Goal: Task Accomplishment & Management: Complete application form

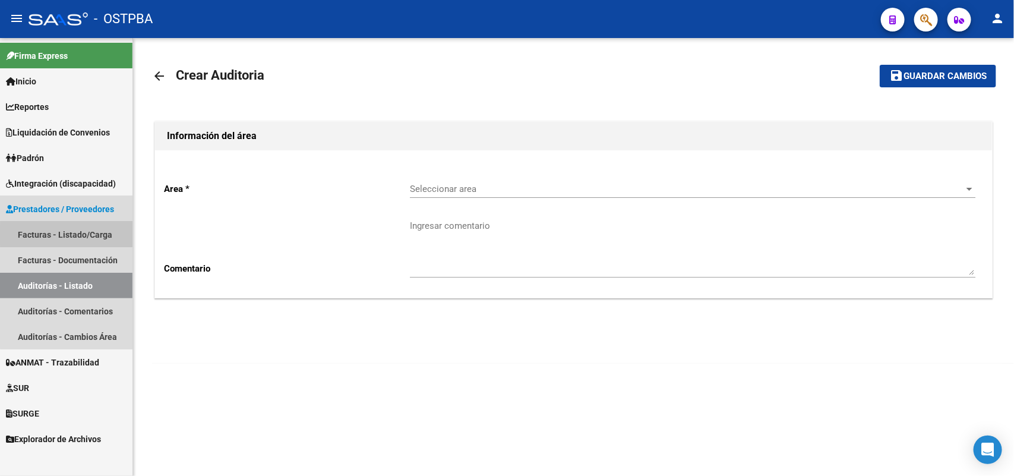
click at [89, 235] on link "Facturas - Listado/Carga" at bounding box center [66, 235] width 132 height 26
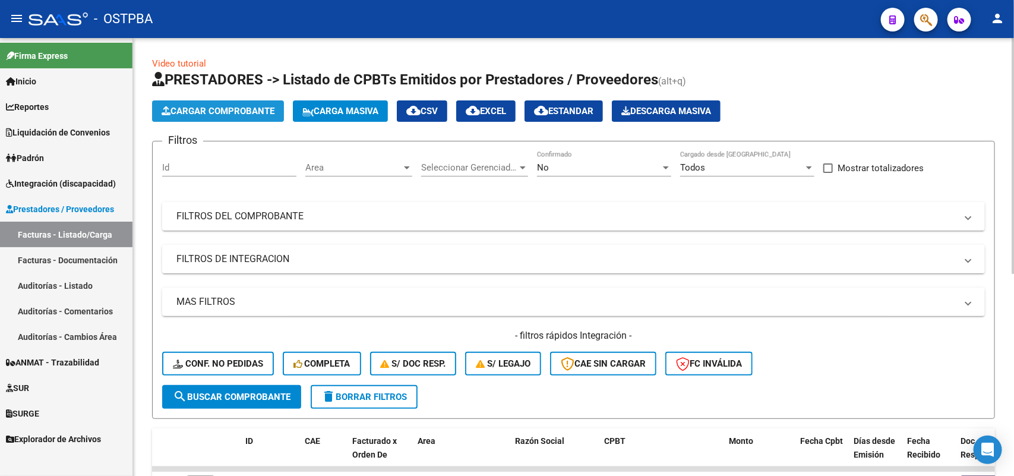
click at [238, 109] on span "Cargar Comprobante" at bounding box center [218, 111] width 113 height 11
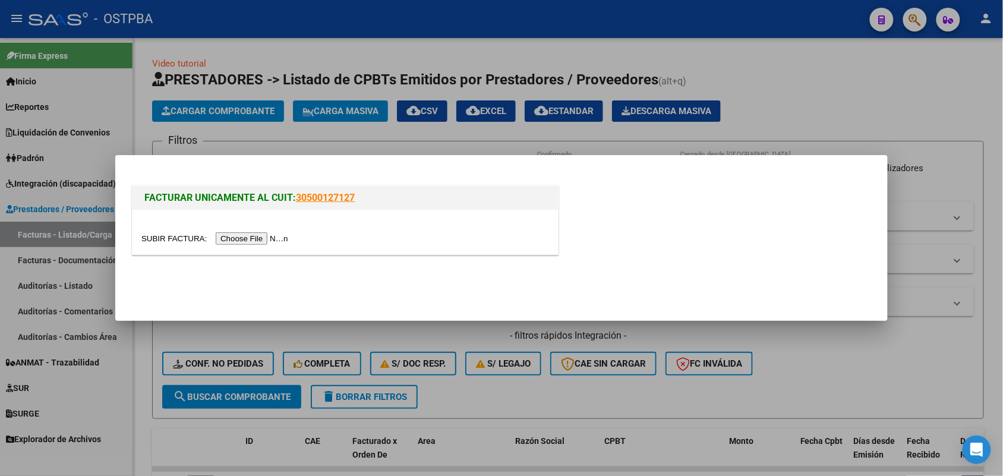
click at [280, 235] on input "file" at bounding box center [216, 238] width 150 height 12
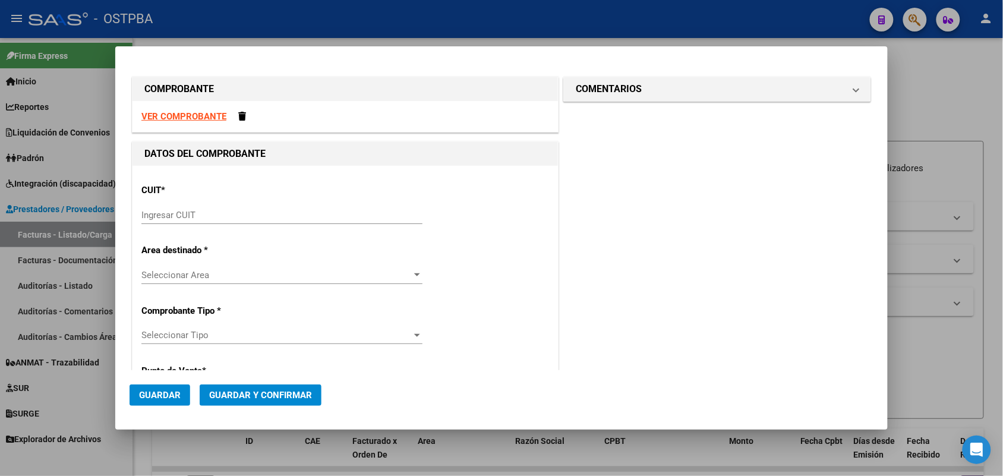
click at [171, 216] on input "Ingresar CUIT" at bounding box center [281, 215] width 281 height 11
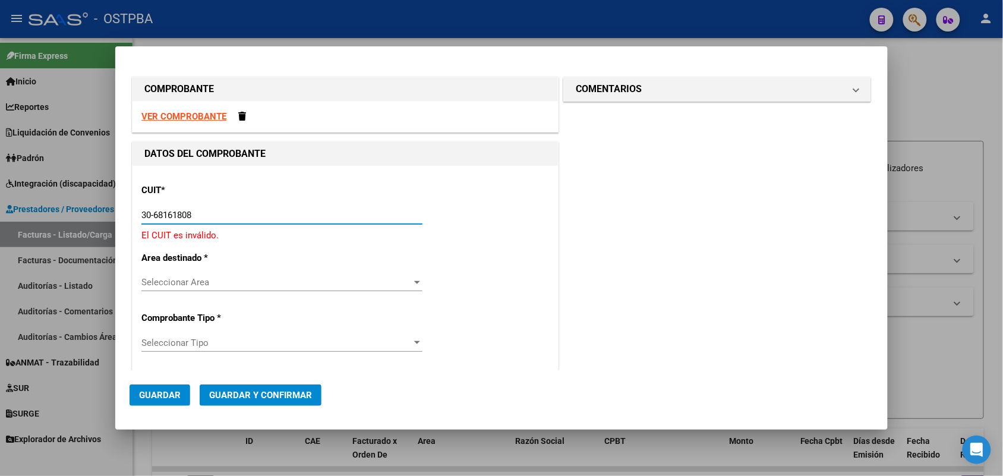
type input "30-68161808-9"
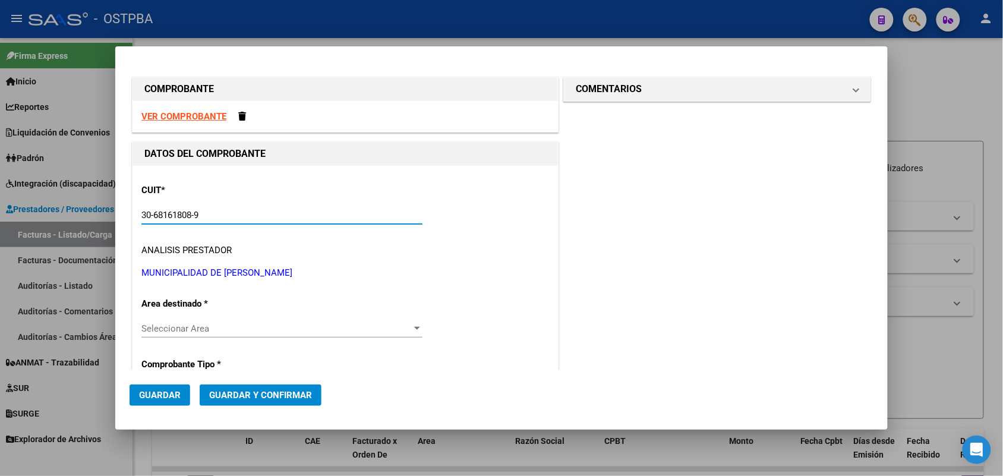
type input "7"
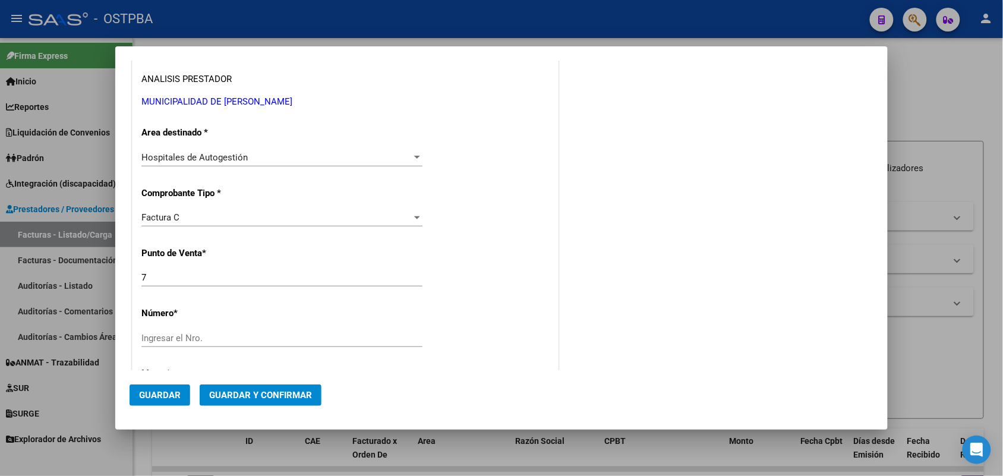
scroll to position [223, 0]
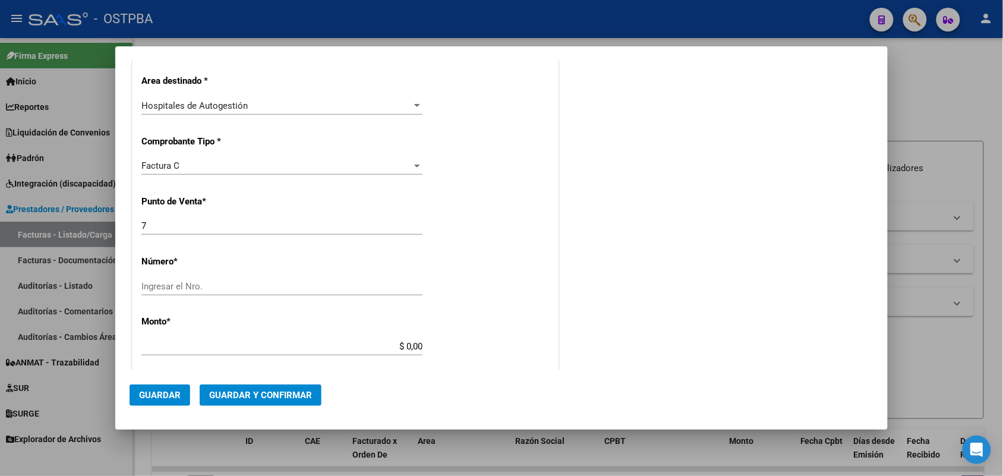
type input "30-68161808-9"
drag, startPoint x: 146, startPoint y: 226, endPoint x: 126, endPoint y: 227, distance: 20.2
click at [126, 227] on mat-dialog-content "COMPROBANTE VER COMPROBANTE DATOS DEL COMPROBANTE CUIT * 30-68161808-9 Ingresar…" at bounding box center [501, 216] width 772 height 310
type input "5"
click at [160, 283] on input "Ingresar el Nro." at bounding box center [281, 286] width 281 height 11
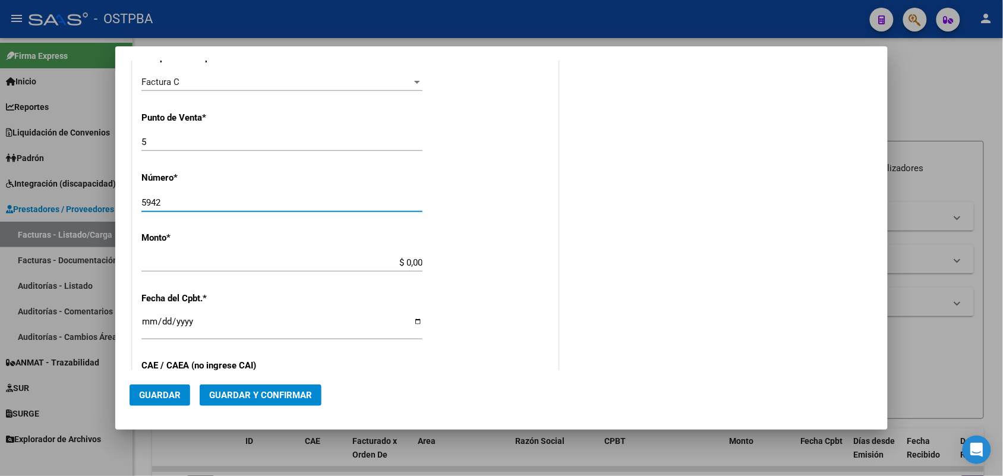
scroll to position [371, 0]
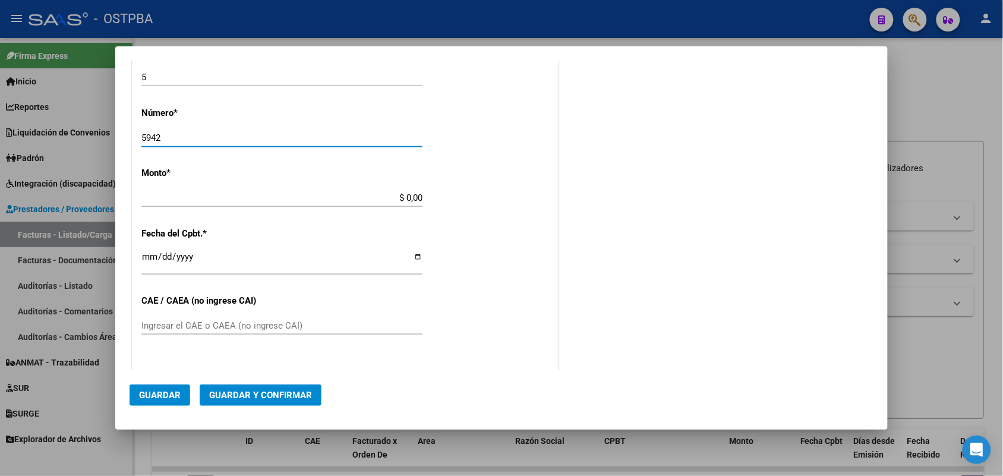
type input "5942"
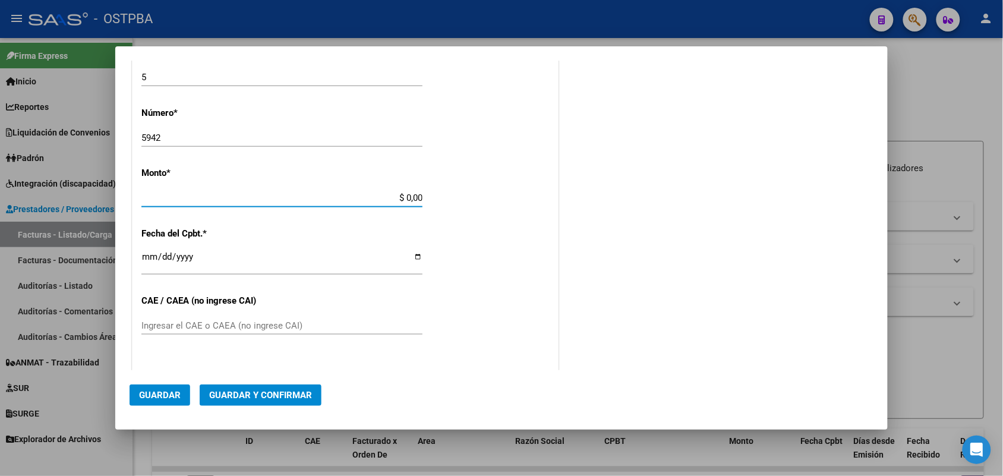
drag, startPoint x: 388, startPoint y: 197, endPoint x: 520, endPoint y: 212, distance: 132.7
click at [520, 212] on div "CUIT * 30-68161808-9 Ingresar CUIT ANALISIS PRESTADOR MUNICIPALIDAD DE [PERSON_…" at bounding box center [344, 215] width 425 height 842
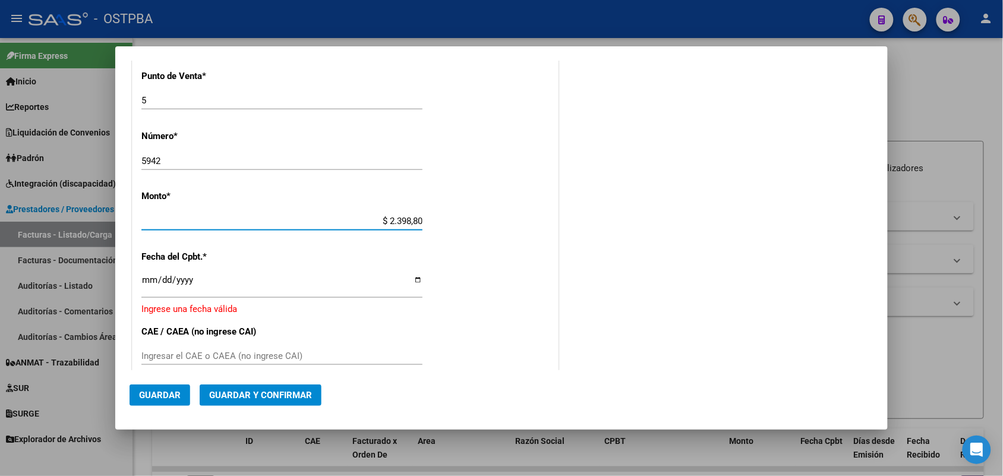
type input "$ 23.988,00"
click at [144, 284] on input "Ingresar la fecha" at bounding box center [281, 284] width 281 height 19
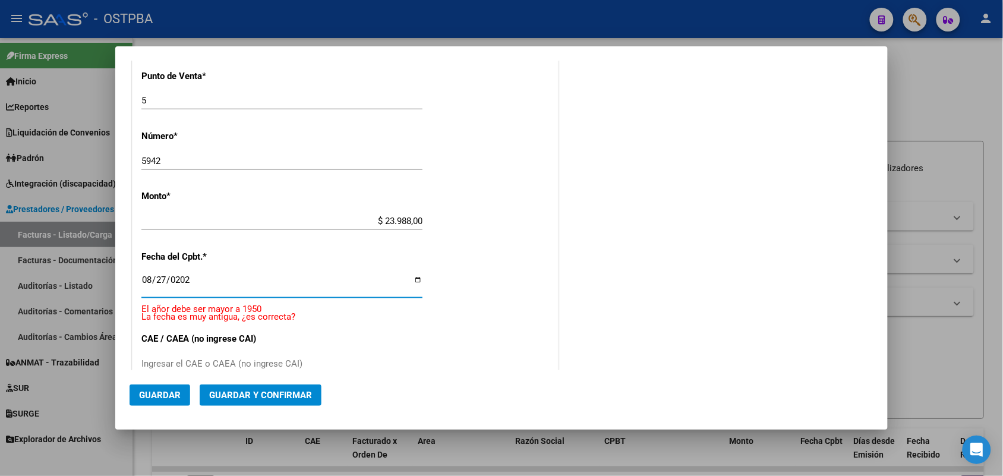
type input "[DATE]"
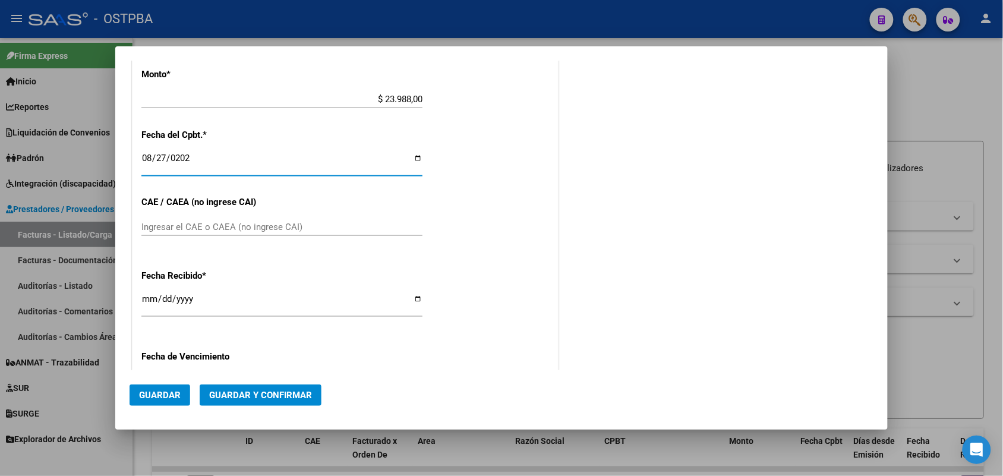
scroll to position [497, 0]
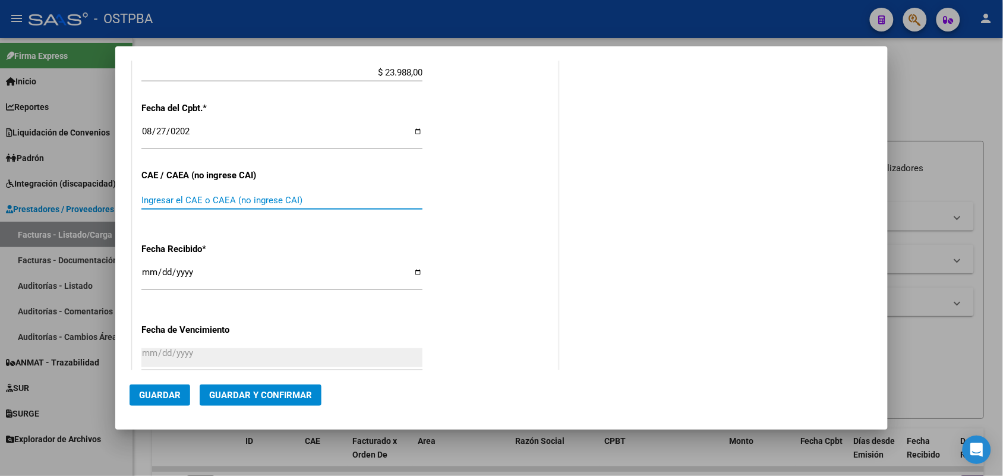
click at [159, 203] on input "Ingresar el CAE o CAEA (no ingrese CAI)" at bounding box center [281, 200] width 281 height 11
type input "75359788451964"
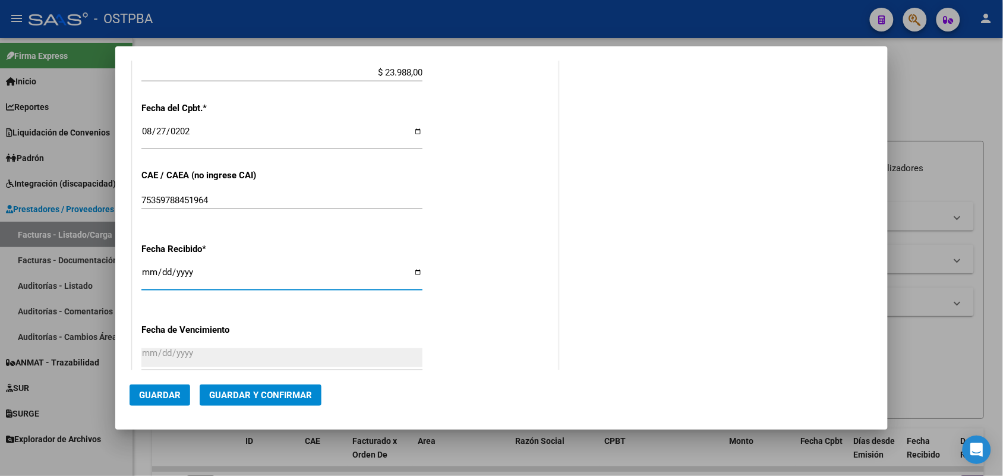
click at [147, 278] on input "[DATE]" at bounding box center [281, 276] width 281 height 19
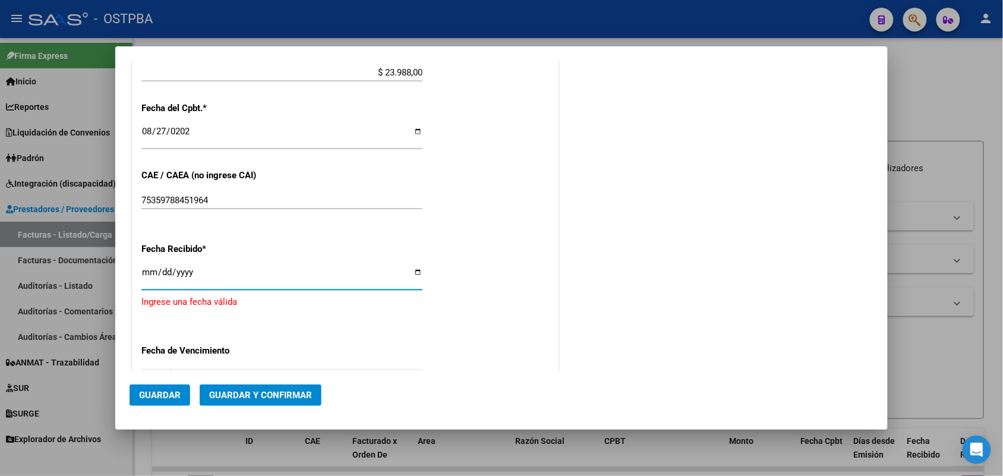
type input "[DATE]"
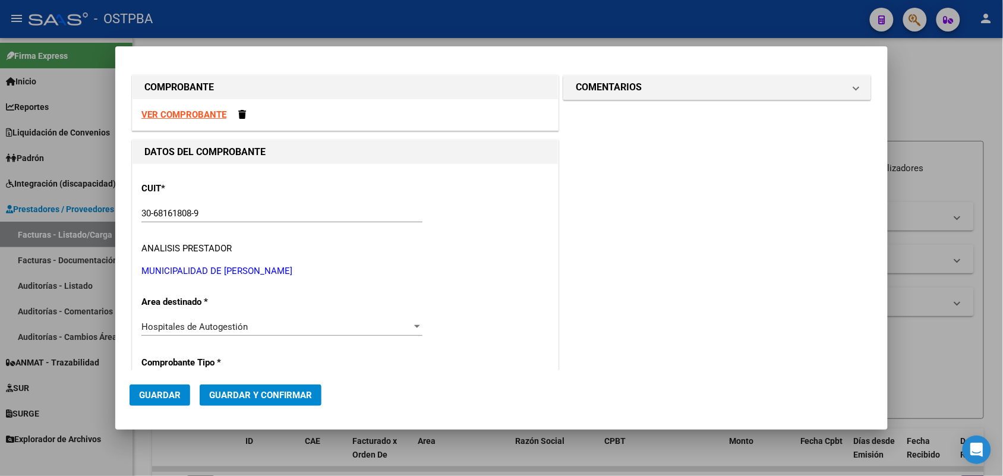
scroll to position [0, 0]
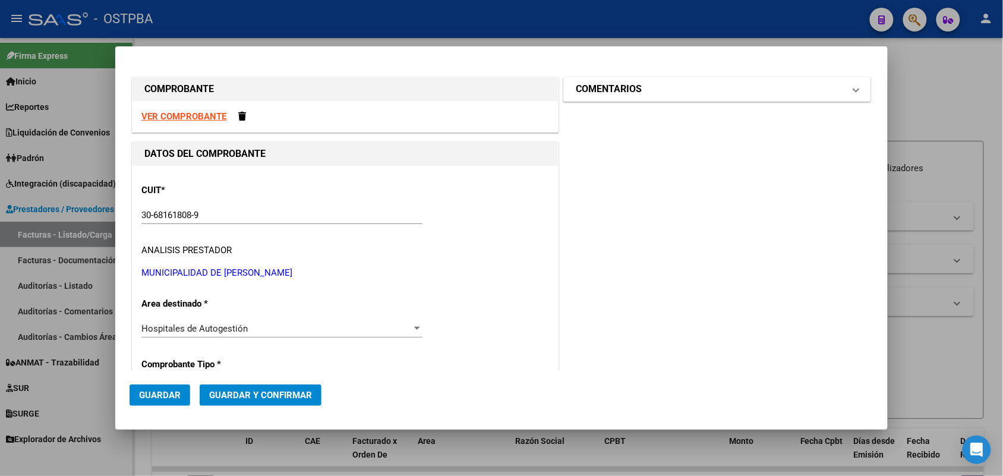
click at [854, 90] on span at bounding box center [856, 89] width 5 height 14
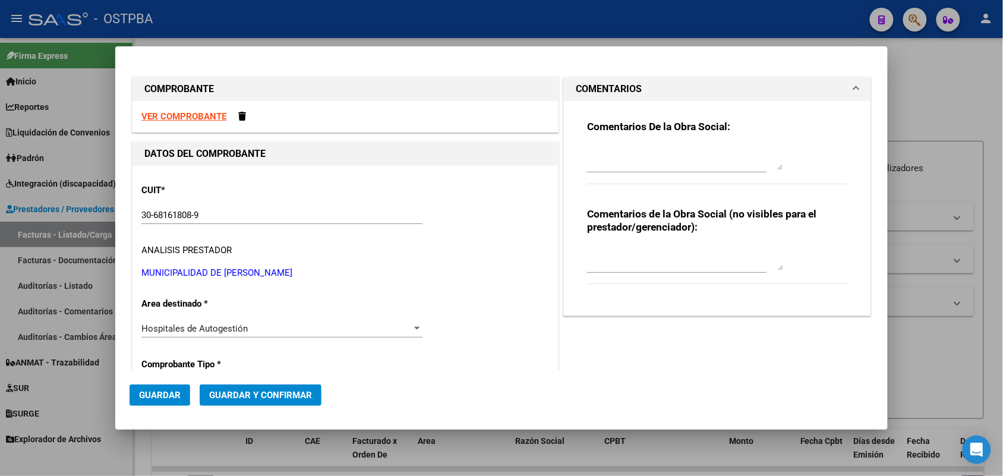
click at [605, 162] on textarea at bounding box center [685, 158] width 196 height 24
type textarea "HR 126715"
click at [151, 393] on span "Guardar" at bounding box center [160, 395] width 42 height 11
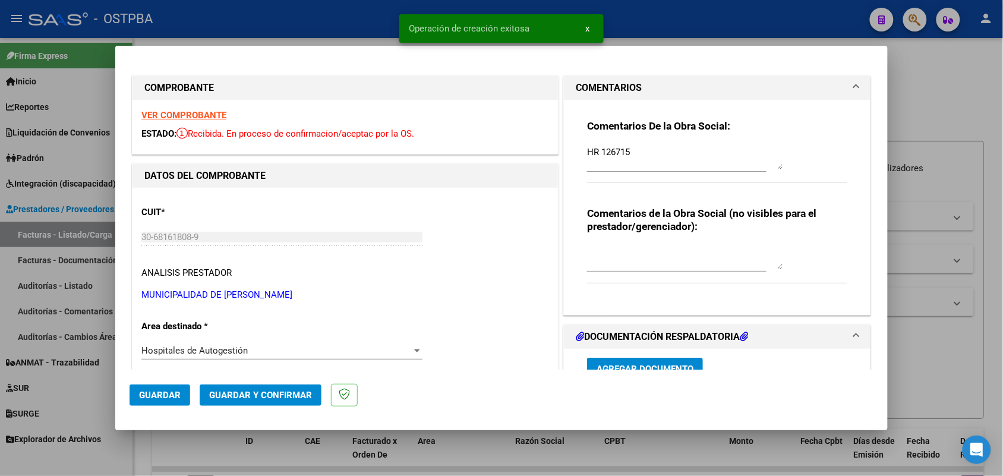
type input "[DATE]"
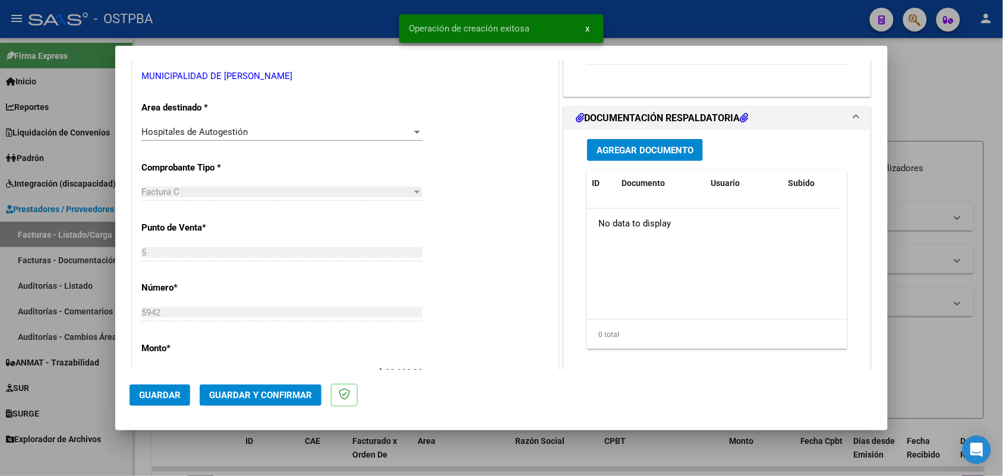
scroll to position [223, 0]
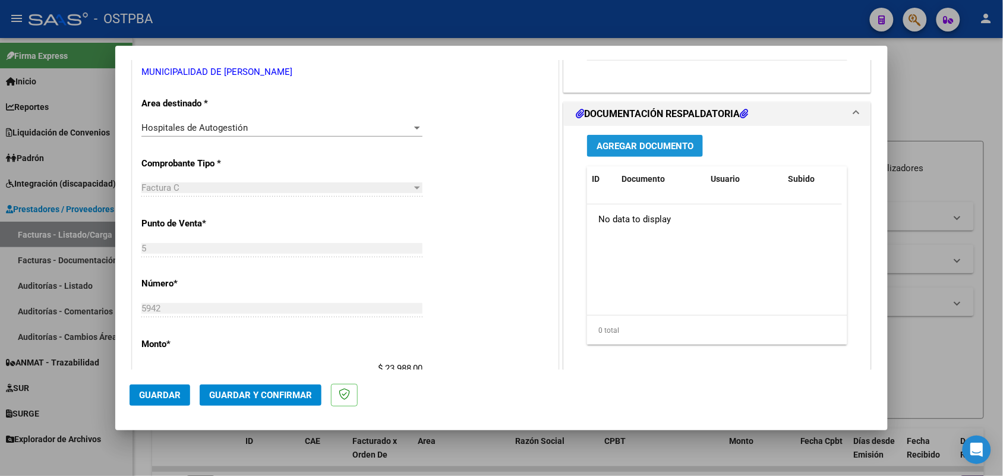
click at [645, 141] on span "Agregar Documento" at bounding box center [644, 146] width 97 height 11
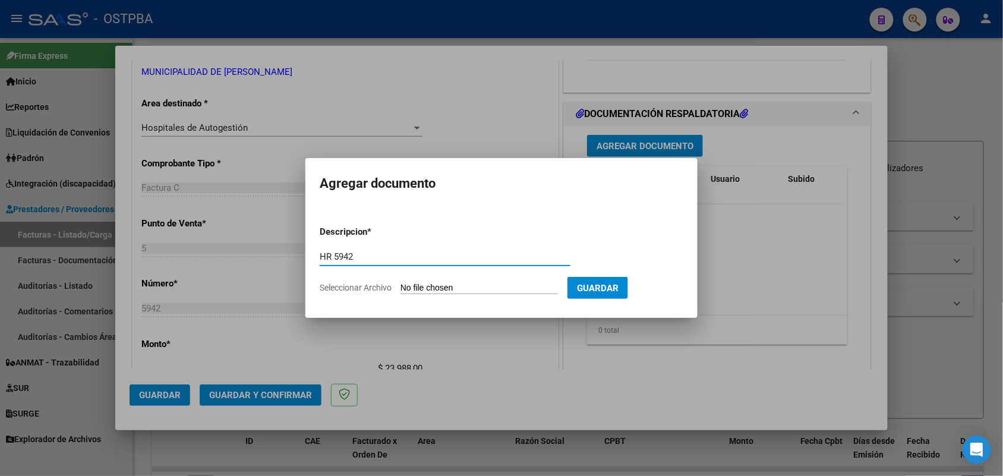
type input "HR 5942"
click at [416, 288] on input "Seleccionar Archivo" at bounding box center [478, 288] width 157 height 11
drag, startPoint x: 356, startPoint y: 256, endPoint x: 334, endPoint y: 256, distance: 22.6
drag, startPoint x: 334, startPoint y: 256, endPoint x: 616, endPoint y: 346, distance: 296.1
click at [619, 349] on div at bounding box center [501, 238] width 1003 height 476
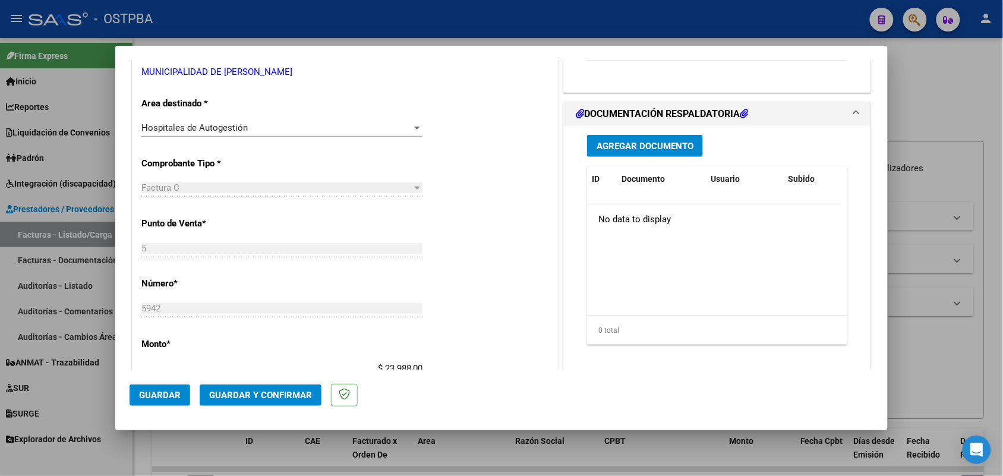
click at [645, 147] on span "Agregar Documento" at bounding box center [644, 146] width 97 height 11
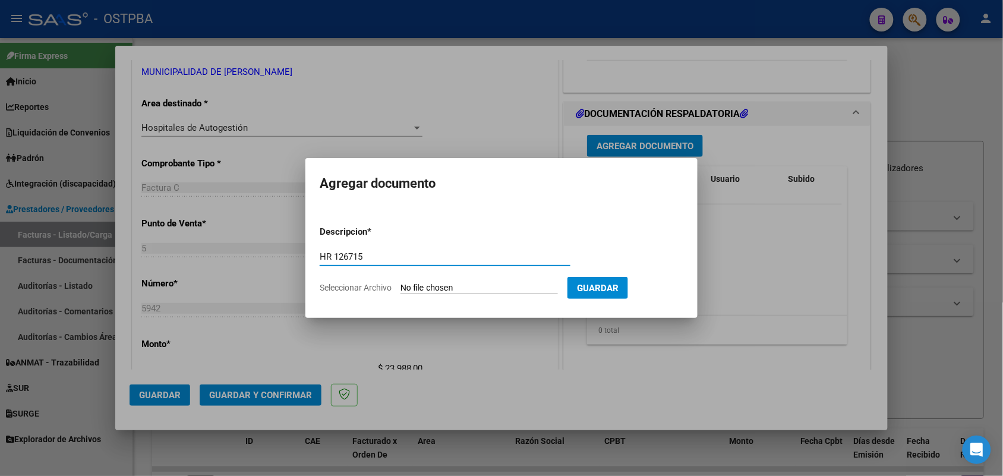
type input "HR 126715"
click at [404, 284] on input "Seleccionar Archivo" at bounding box center [478, 288] width 157 height 11
type input "C:\fakepath\HR 126715.pdf"
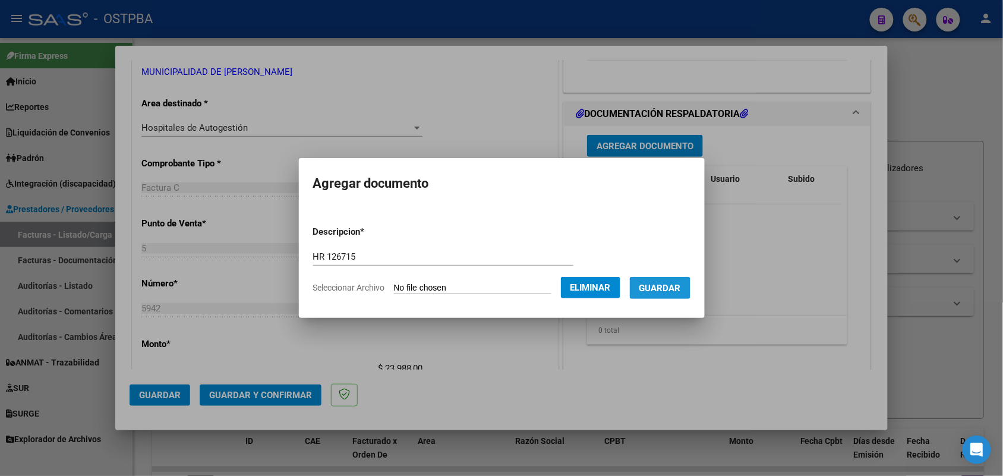
click at [668, 288] on span "Guardar" at bounding box center [660, 288] width 42 height 11
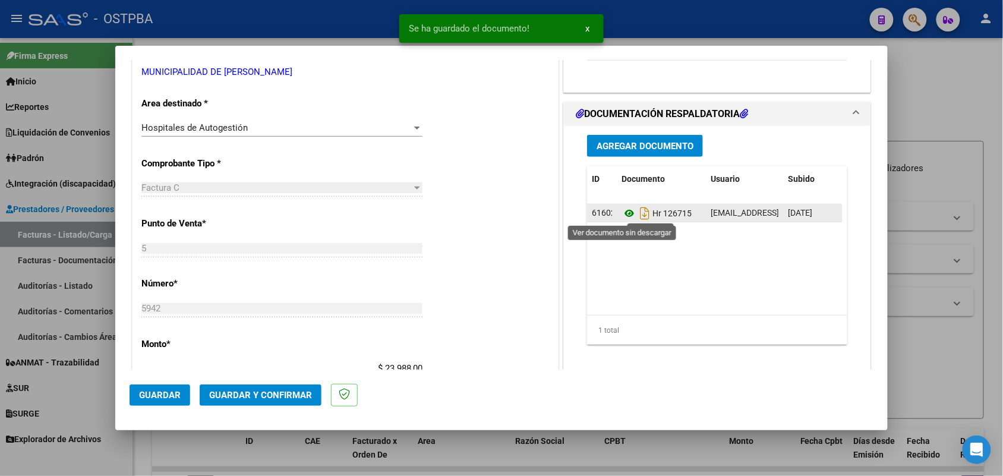
click at [622, 212] on icon at bounding box center [628, 213] width 15 height 14
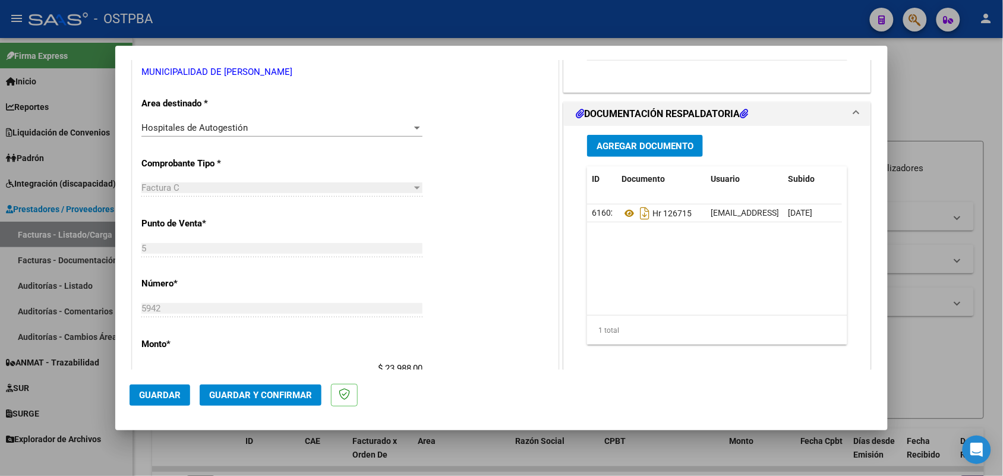
drag, startPoint x: 611, startPoint y: 144, endPoint x: 611, endPoint y: 152, distance: 7.7
click at [611, 152] on button "Agregar Documento" at bounding box center [645, 146] width 116 height 22
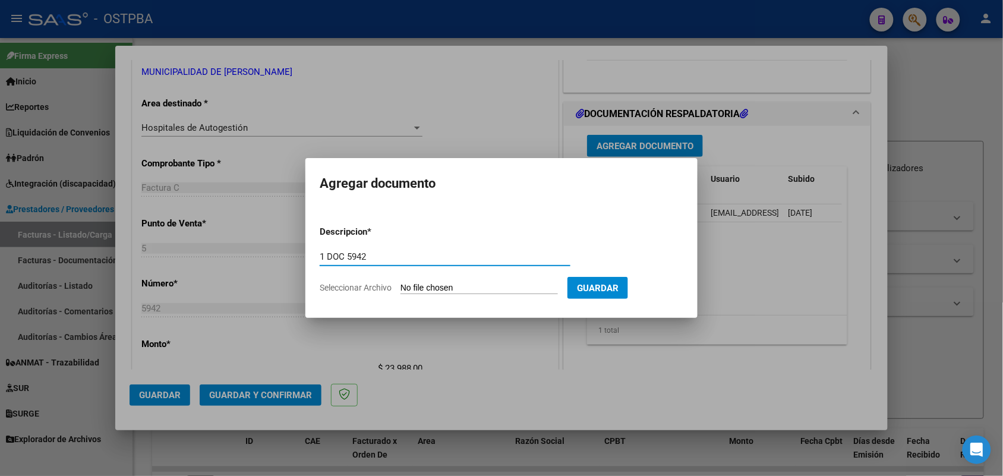
type input "1 DOC 5942"
click at [404, 287] on input "Seleccionar Archivo" at bounding box center [478, 288] width 157 height 11
type input "C:\fakepath\1 DOC 5942.pdf"
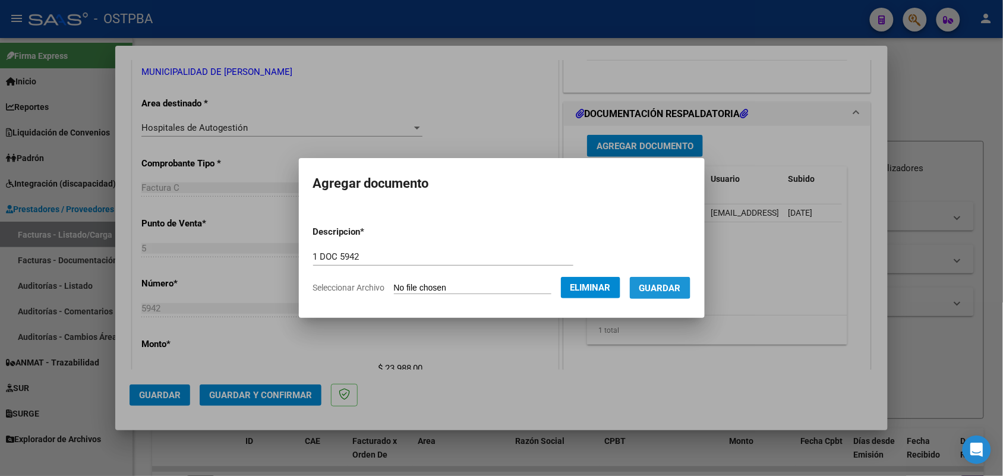
click at [674, 286] on span "Guardar" at bounding box center [660, 288] width 42 height 11
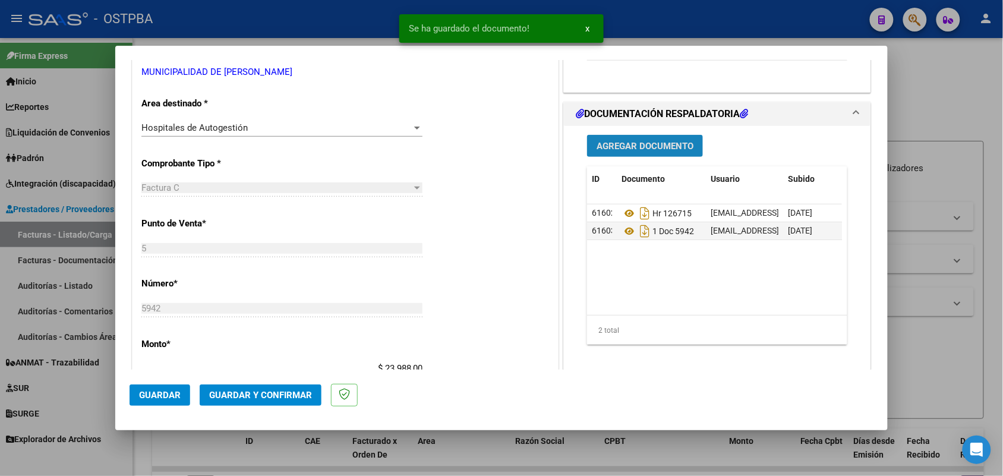
click at [645, 141] on span "Agregar Documento" at bounding box center [644, 146] width 97 height 11
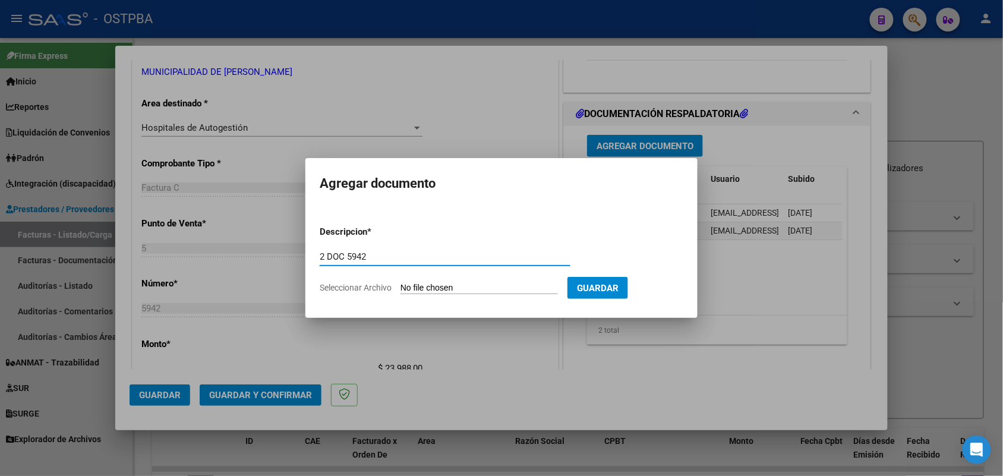
type input "2 DOC 5942"
click at [414, 289] on input "Seleccionar Archivo" at bounding box center [478, 288] width 157 height 11
type input "C:\fakepath\2 DOC 5942.pdf"
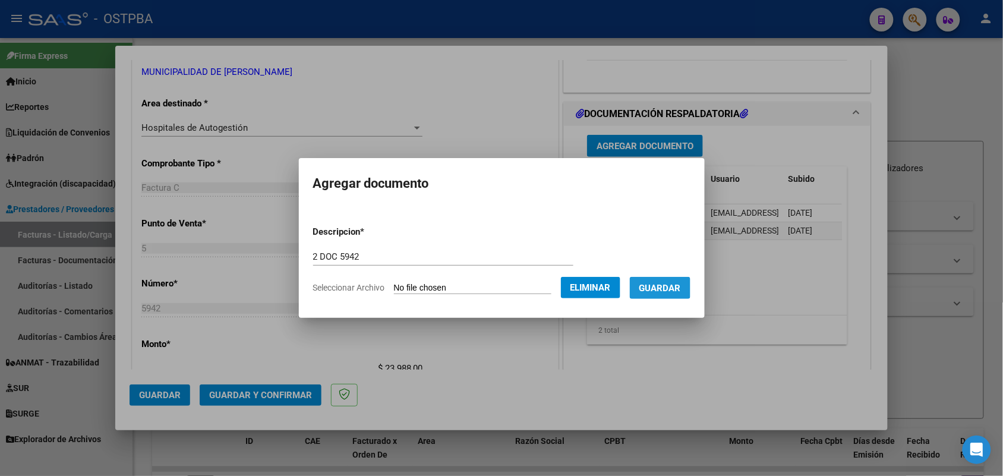
click at [662, 279] on button "Guardar" at bounding box center [660, 288] width 61 height 22
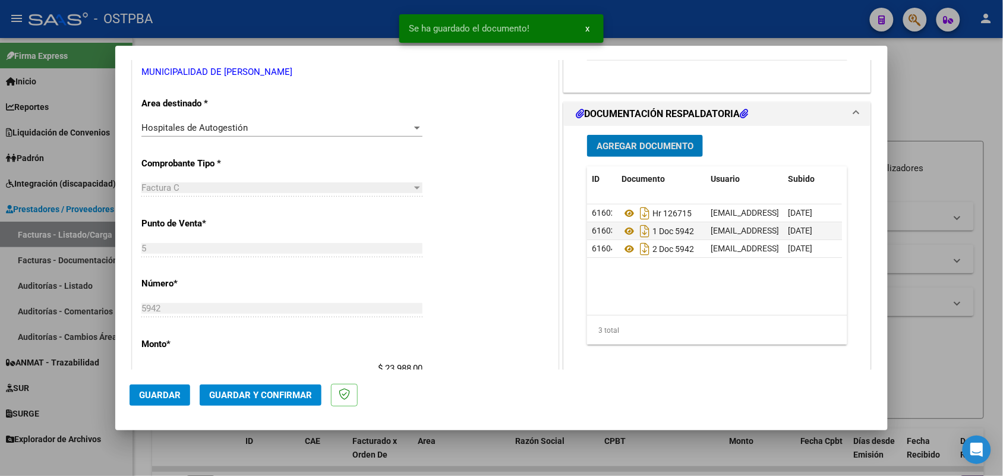
click at [640, 149] on span "Agregar Documento" at bounding box center [644, 146] width 97 height 11
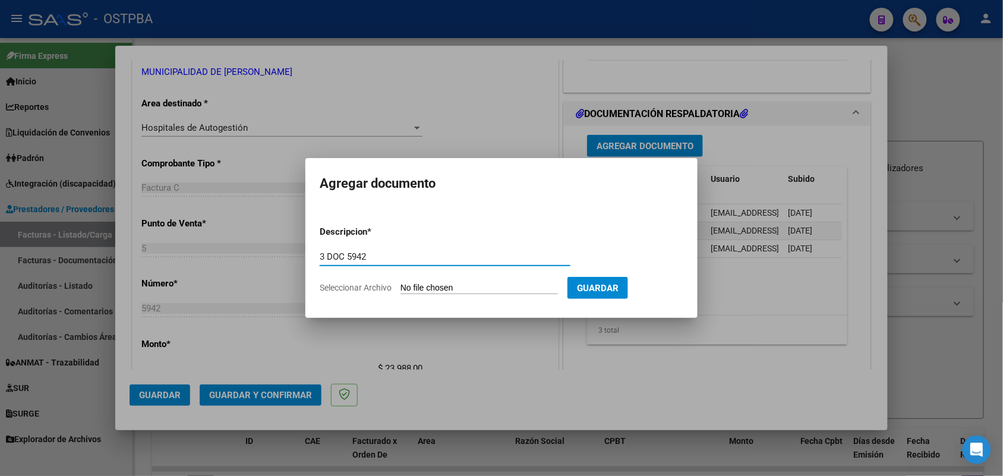
type input "3 DOC 5942"
click at [404, 286] on input "Seleccionar Archivo" at bounding box center [478, 288] width 157 height 11
type input "C:\fakepath\3 DOC 5942.pdf"
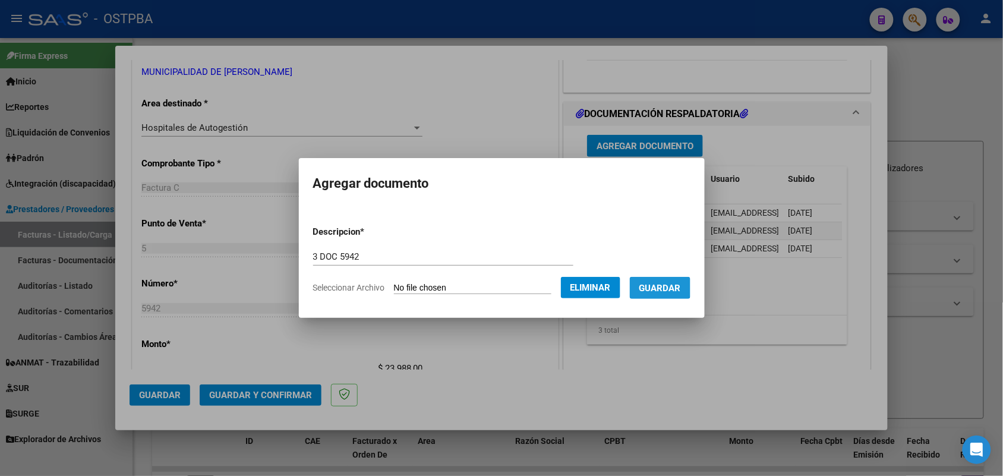
click at [667, 283] on span "Guardar" at bounding box center [660, 288] width 42 height 11
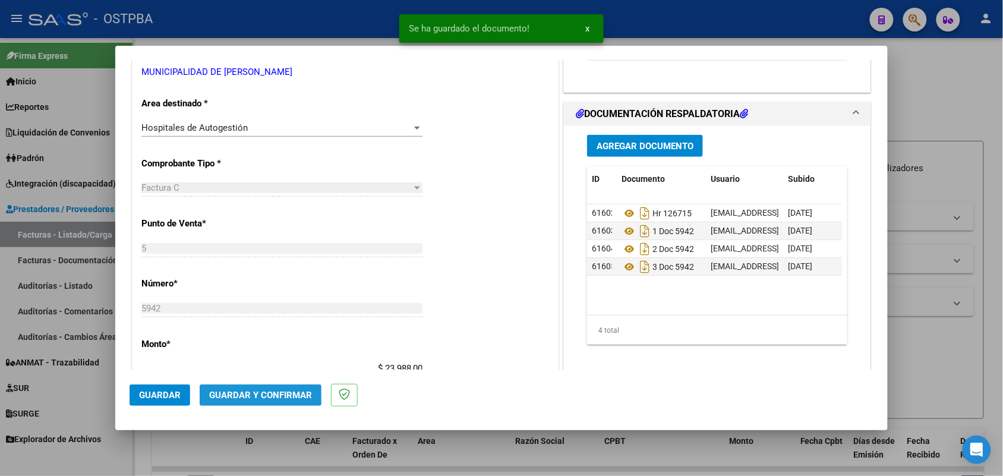
click at [254, 394] on span "Guardar y Confirmar" at bounding box center [260, 395] width 103 height 11
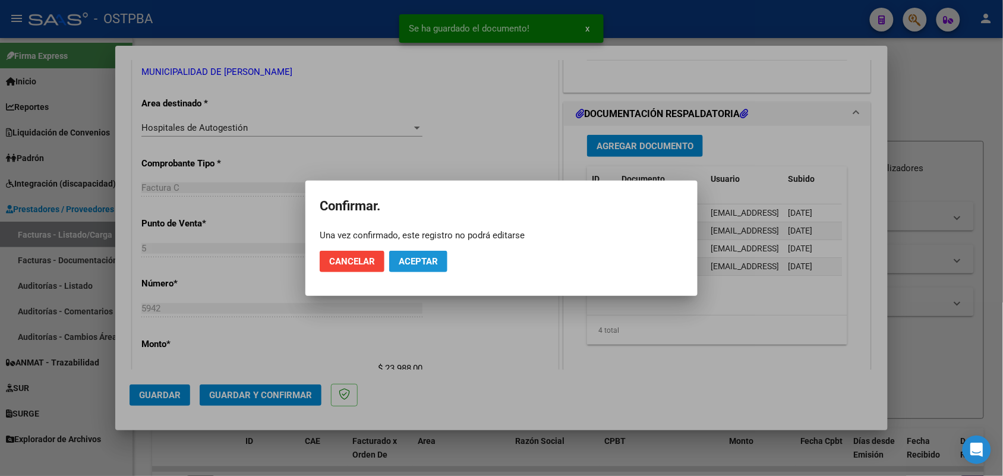
click at [418, 266] on button "Aceptar" at bounding box center [418, 261] width 58 height 21
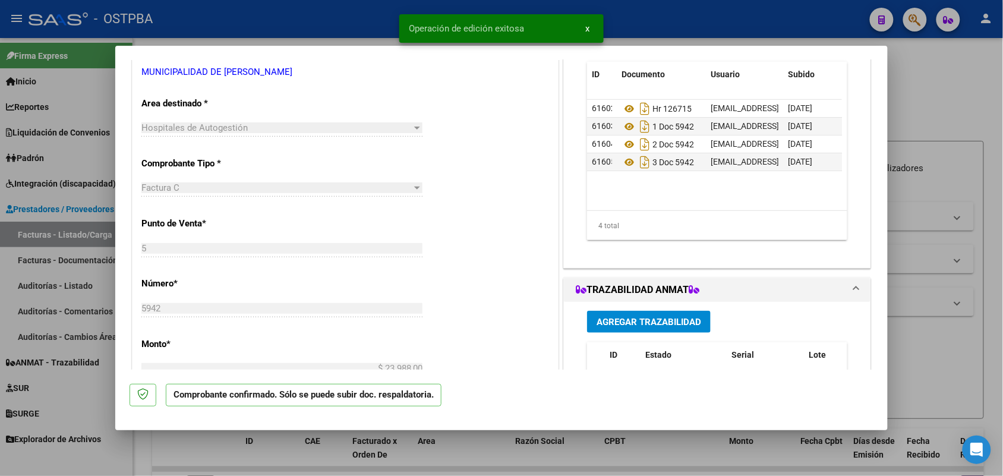
click at [92, 239] on div at bounding box center [501, 238] width 1003 height 476
type input "$ 0,00"
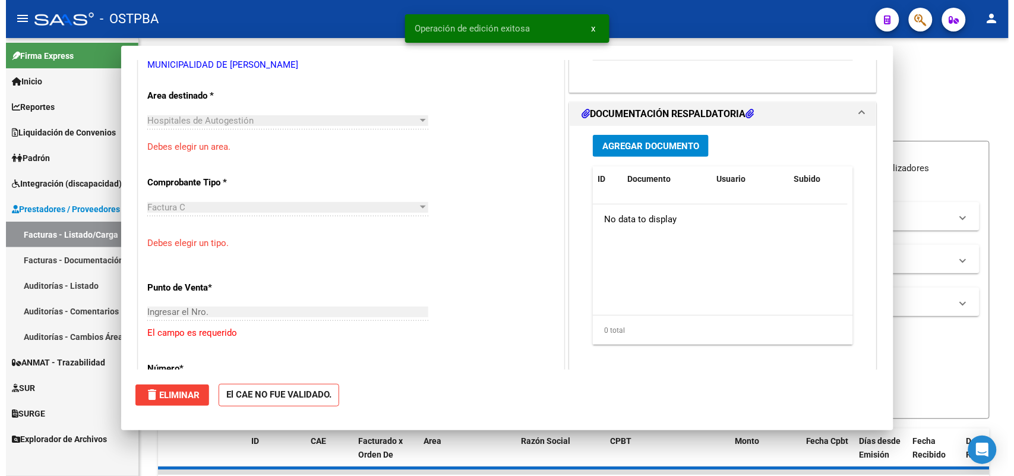
scroll to position [215, 0]
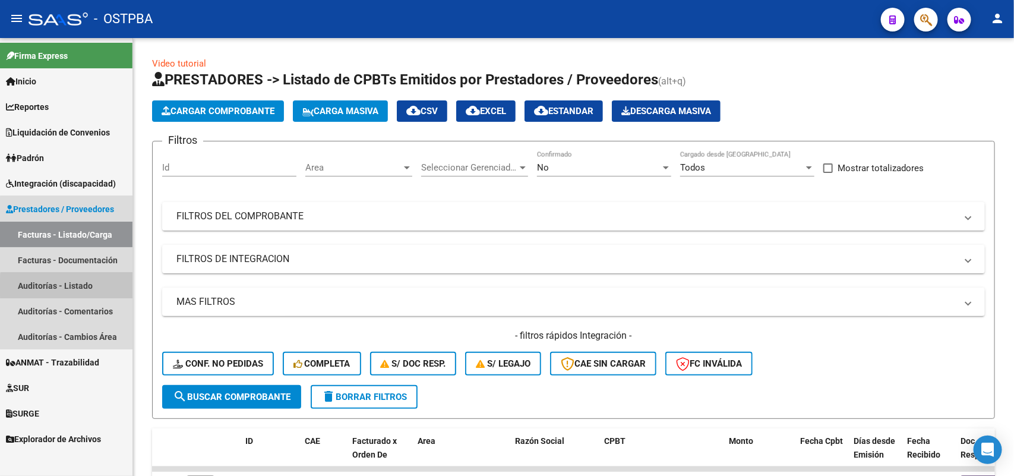
click at [72, 287] on link "Auditorías - Listado" at bounding box center [66, 286] width 132 height 26
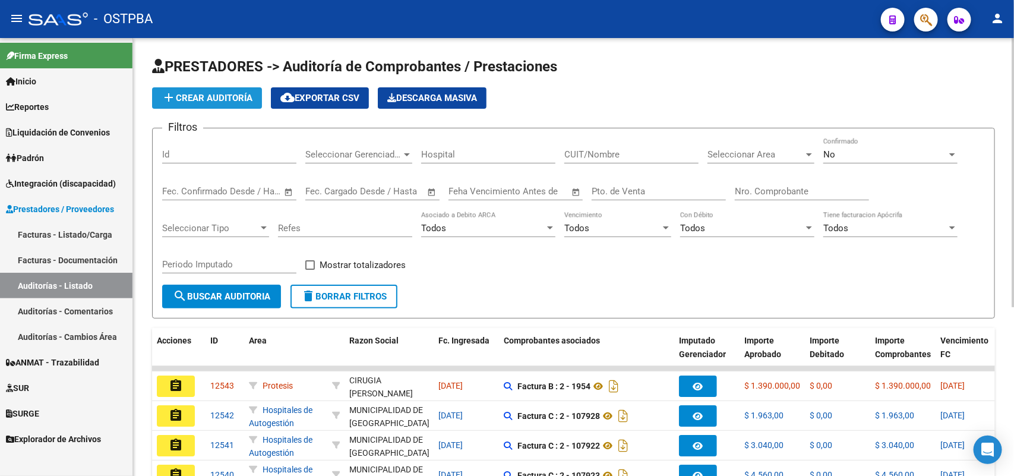
click at [224, 93] on span "add Crear Auditoría" at bounding box center [207, 98] width 91 height 11
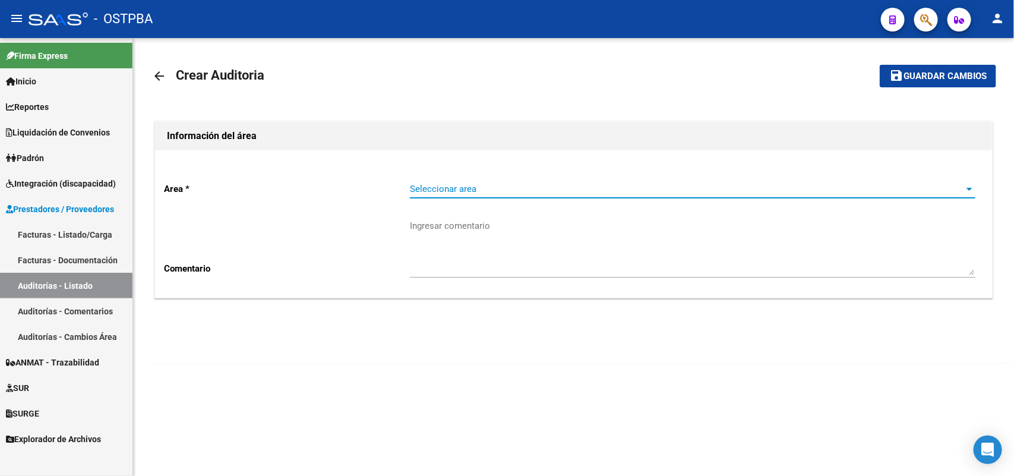
click at [465, 186] on span "Seleccionar area" at bounding box center [687, 189] width 555 height 11
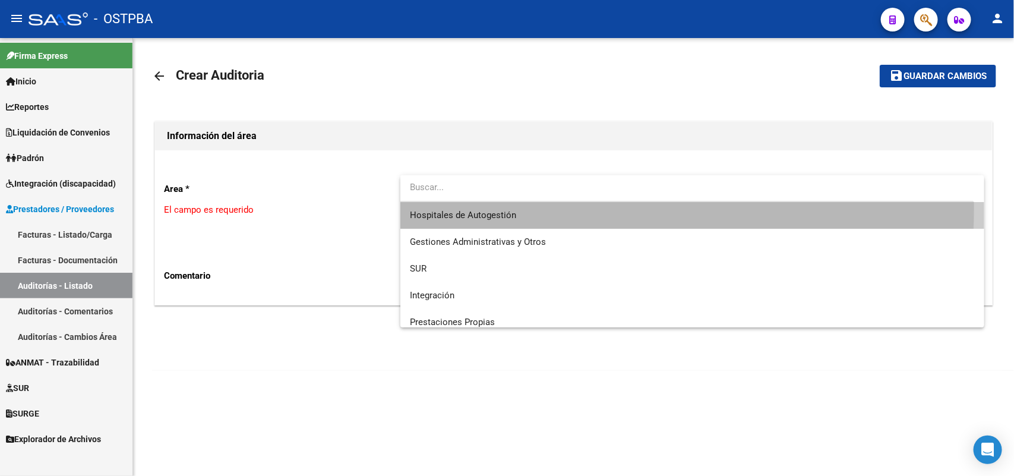
drag, startPoint x: 460, startPoint y: 207, endPoint x: 446, endPoint y: 212, distance: 15.8
click at [459, 208] on span "Hospitales de Autogestión" at bounding box center [693, 215] width 566 height 27
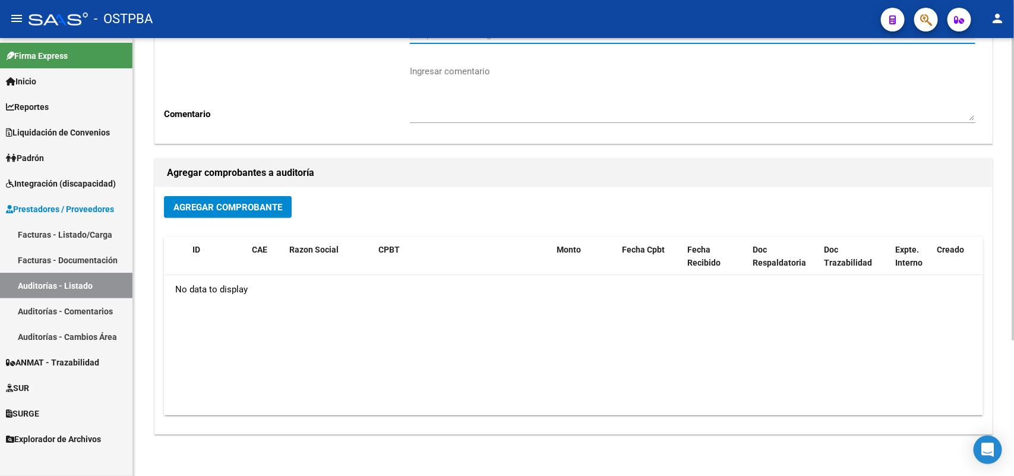
scroll to position [196, 0]
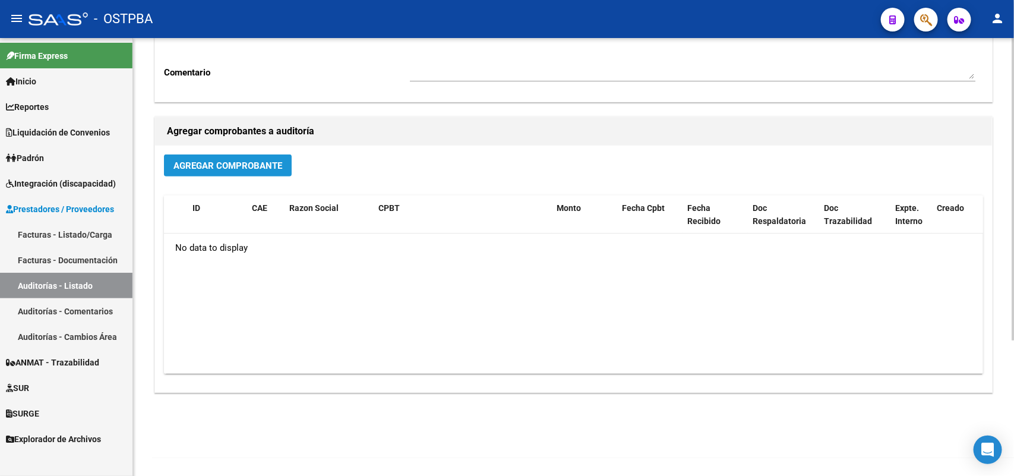
click at [265, 162] on span "Agregar Comprobante" at bounding box center [227, 165] width 109 height 11
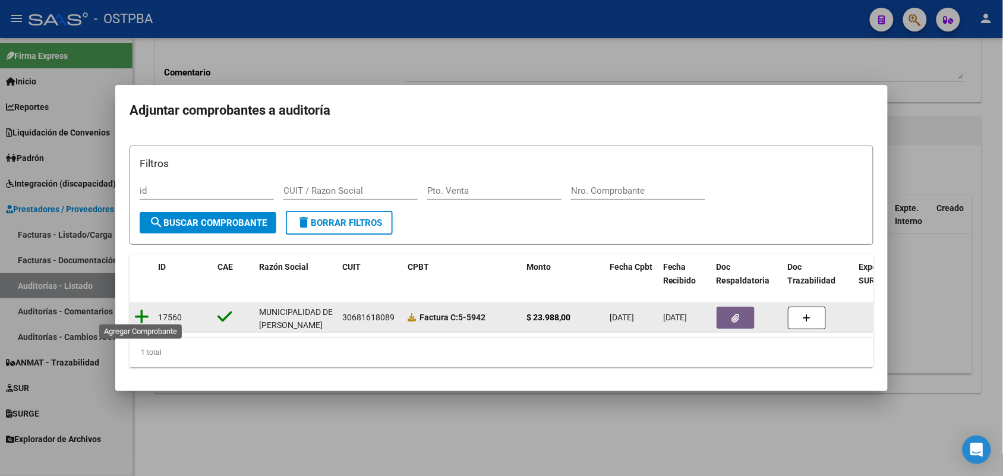
click at [141, 309] on icon at bounding box center [141, 316] width 15 height 17
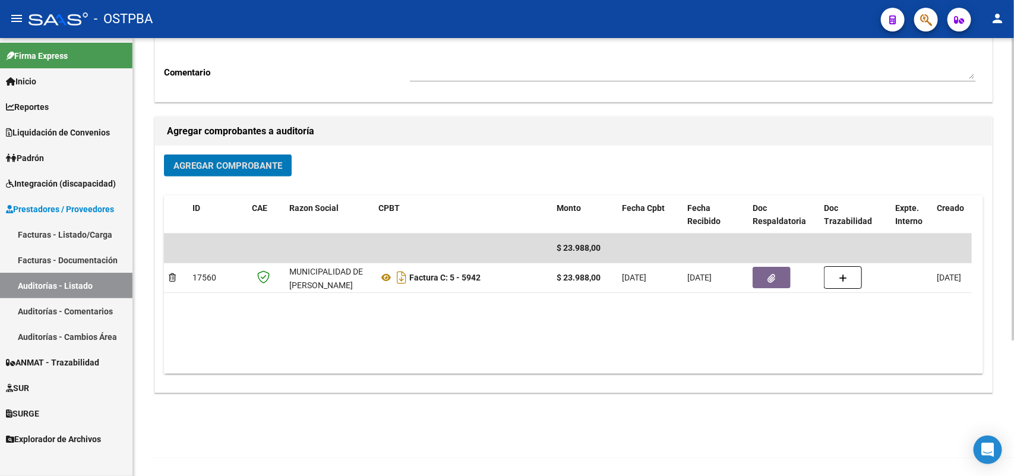
scroll to position [0, 0]
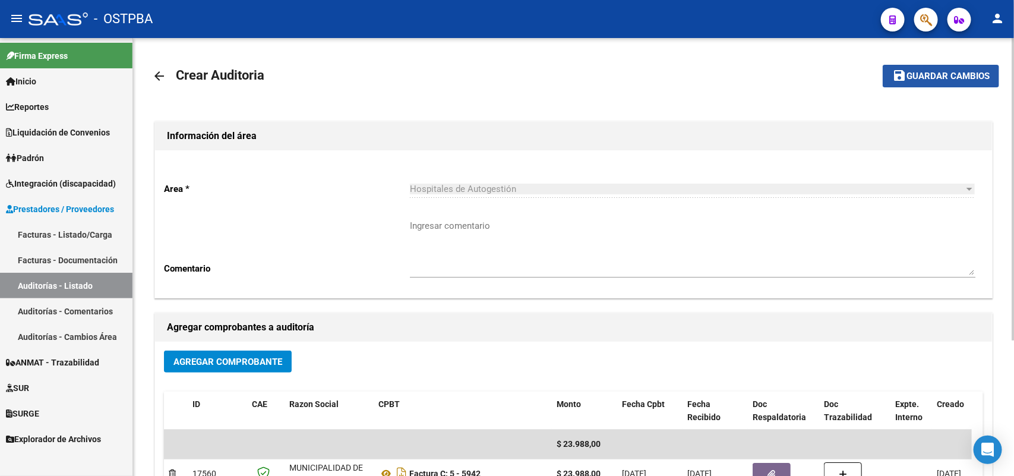
click at [921, 77] on span "Guardar cambios" at bounding box center [948, 76] width 83 height 11
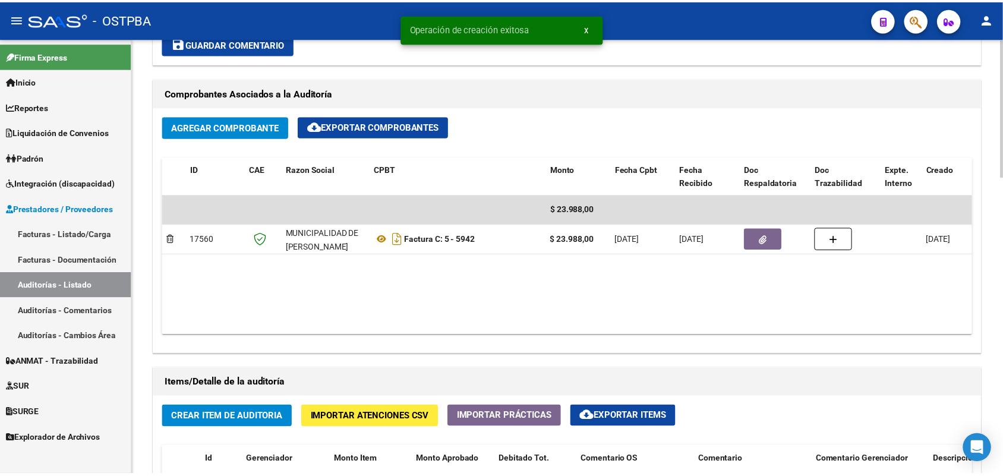
scroll to position [743, 0]
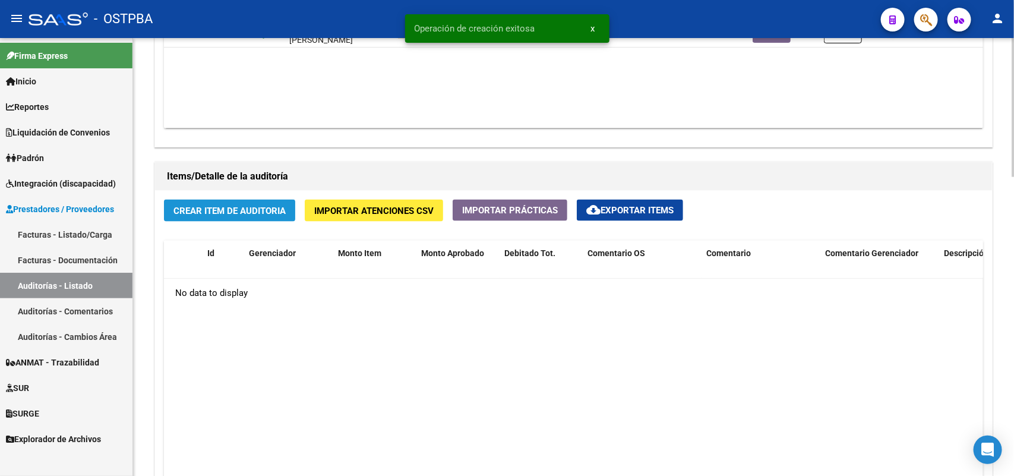
click at [257, 211] on span "Crear Item de Auditoria" at bounding box center [229, 211] width 112 height 11
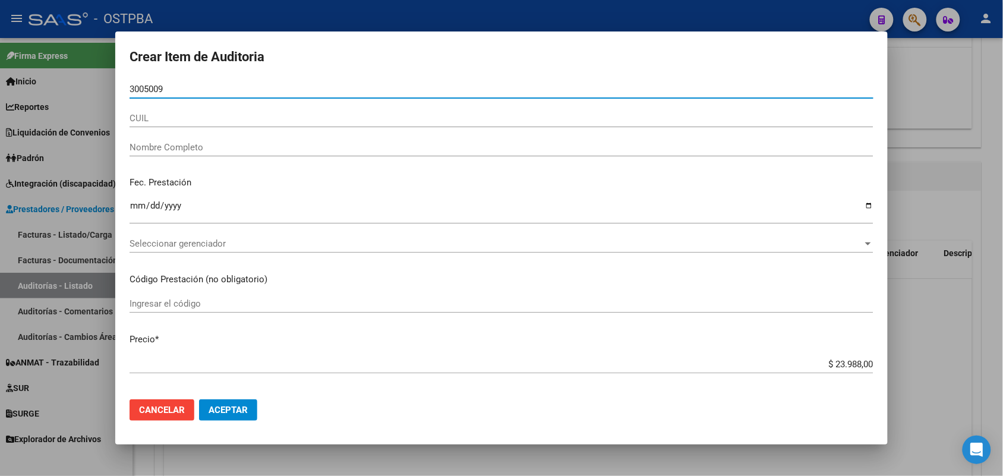
type input "30050090"
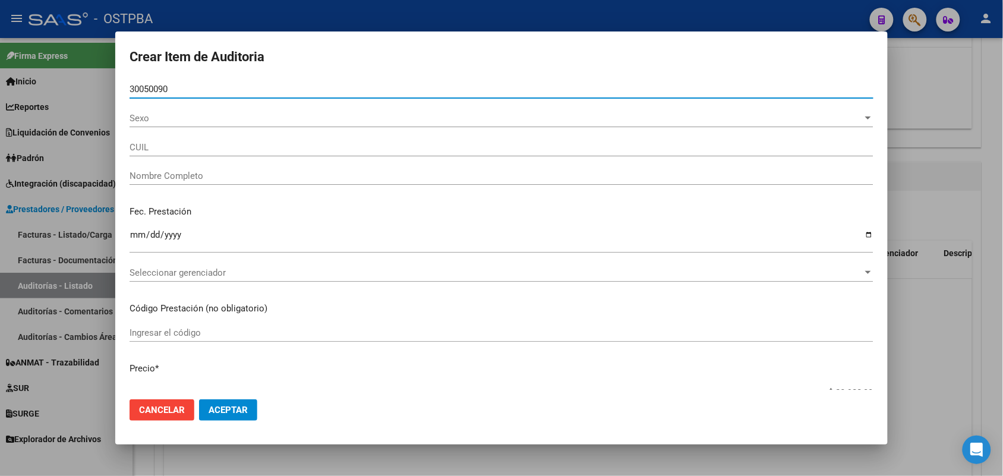
type input "20300500901"
type input "[PERSON_NAME]"
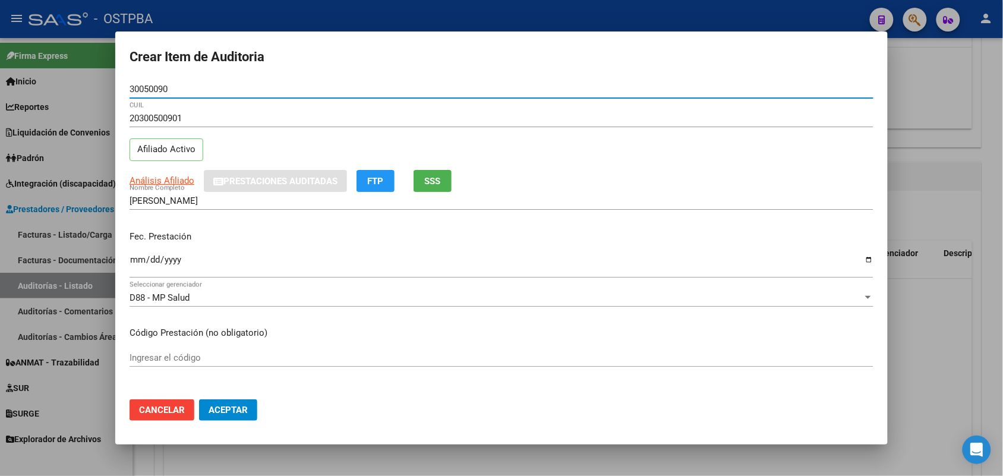
type input "30050090"
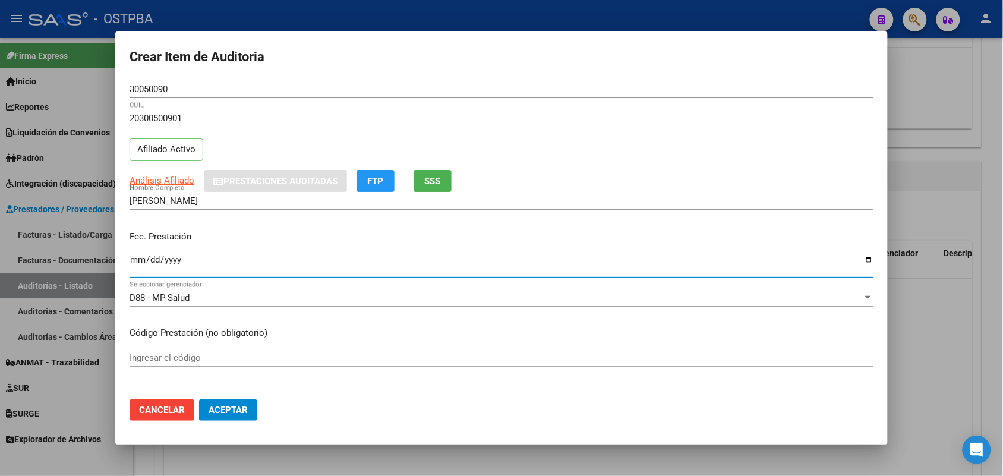
drag, startPoint x: 132, startPoint y: 260, endPoint x: 182, endPoint y: 289, distance: 57.0
click at [134, 266] on input "Ingresar la fecha" at bounding box center [502, 264] width 744 height 19
type input "[DATE]"
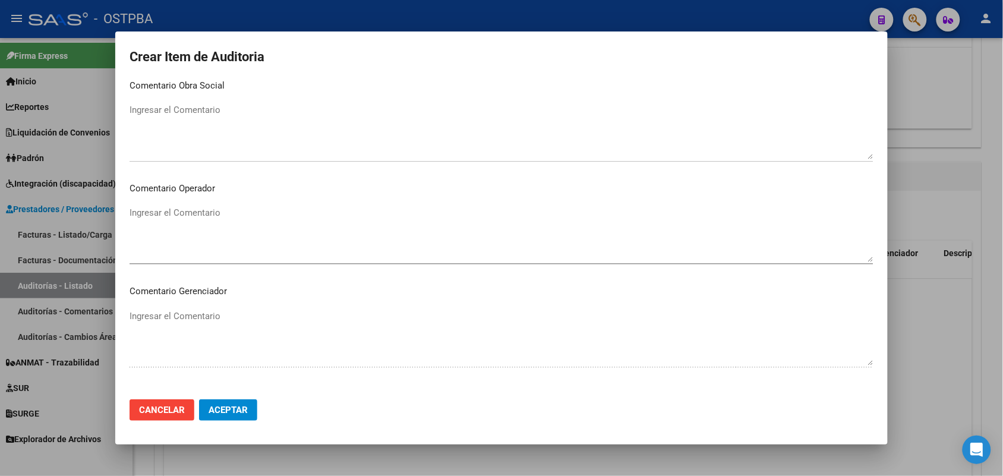
scroll to position [759, 0]
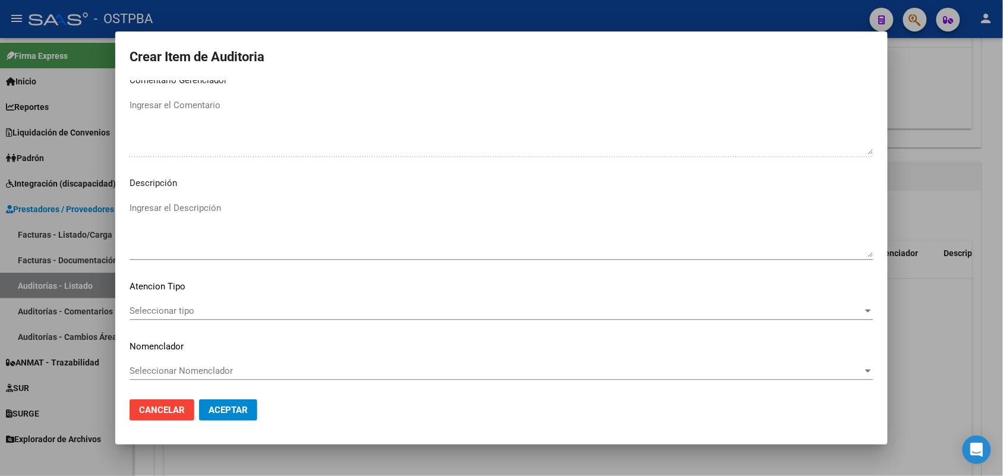
drag, startPoint x: 815, startPoint y: 264, endPoint x: 854, endPoint y: 505, distance: 243.7
click at [854, 475] on html "menu - OSTPBA person Firma Express Inicio Instructivos Contacto OS Reportes SUR…" at bounding box center [501, 238] width 1003 height 476
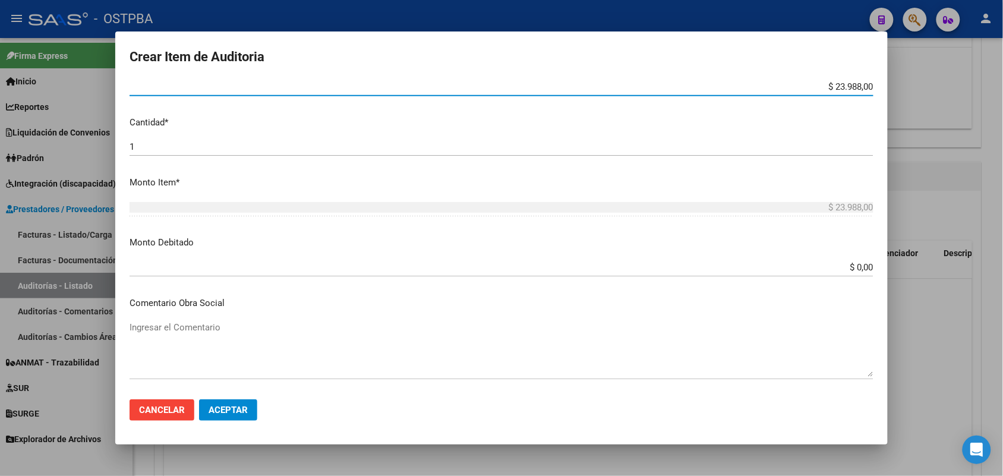
scroll to position [239, 0]
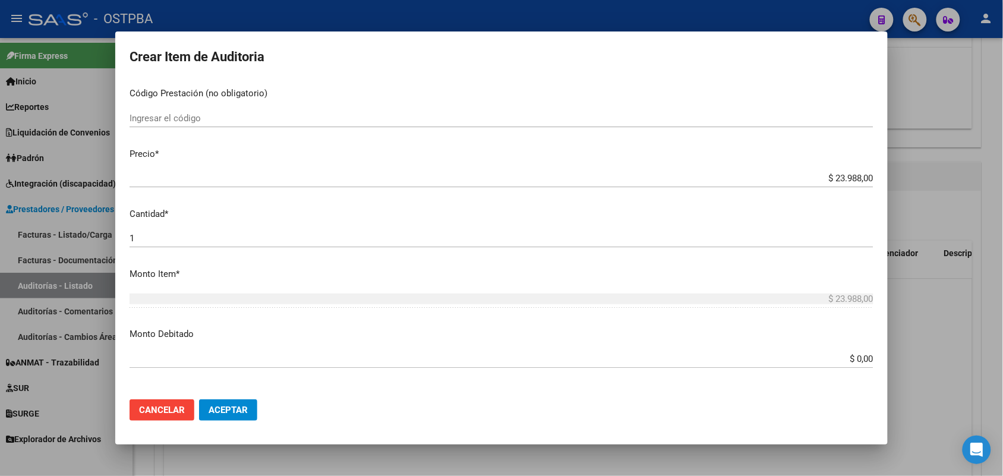
drag, startPoint x: 826, startPoint y: 213, endPoint x: 835, endPoint y: 192, distance: 22.6
click at [829, 203] on mat-dialog-content "30050090 Nro Documento 20300500901 CUIL Afiliado Activo Análisis Afiliado Prest…" at bounding box center [501, 235] width 772 height 310
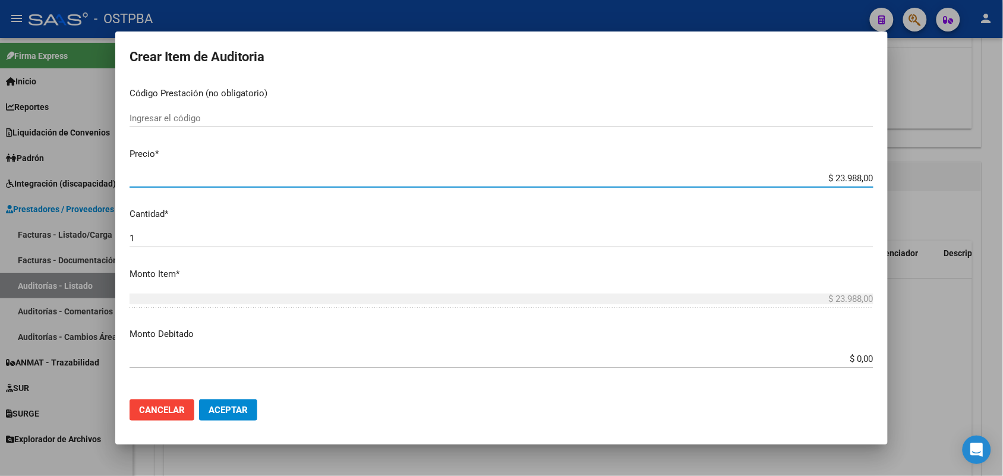
drag, startPoint x: 813, startPoint y: 173, endPoint x: 895, endPoint y: 170, distance: 82.1
click at [895, 170] on div "Crear Item de Auditoria 30050090 Nro Documento 20300500901 CUIL Afiliado Activo…" at bounding box center [501, 238] width 1003 height 476
type input "$ 0,03"
type input "$ 0,39"
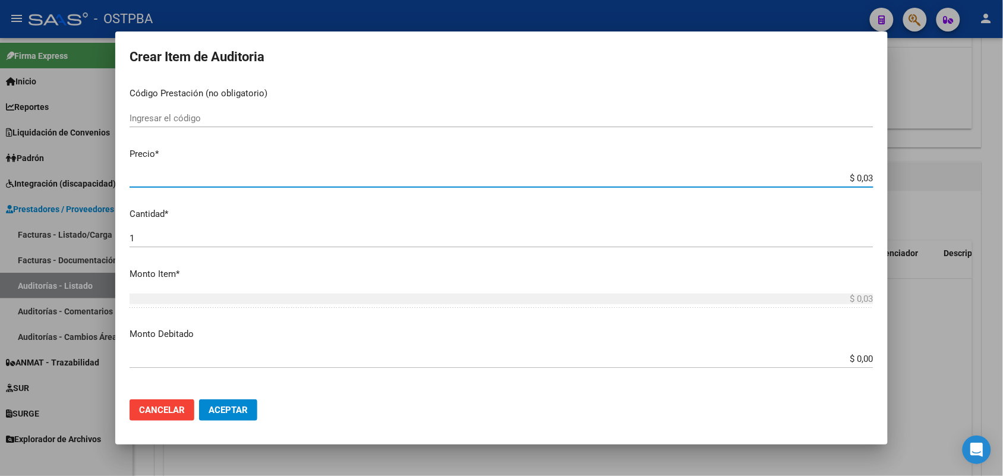
type input "$ 0,39"
type input "$ 3,99"
type input "$ 39,98"
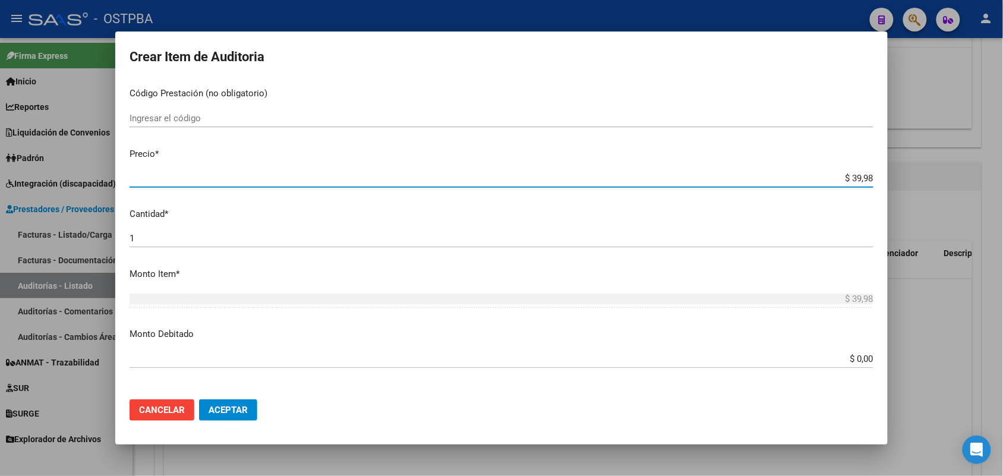
type input "$ 399,80"
type input "$ 3.998,00"
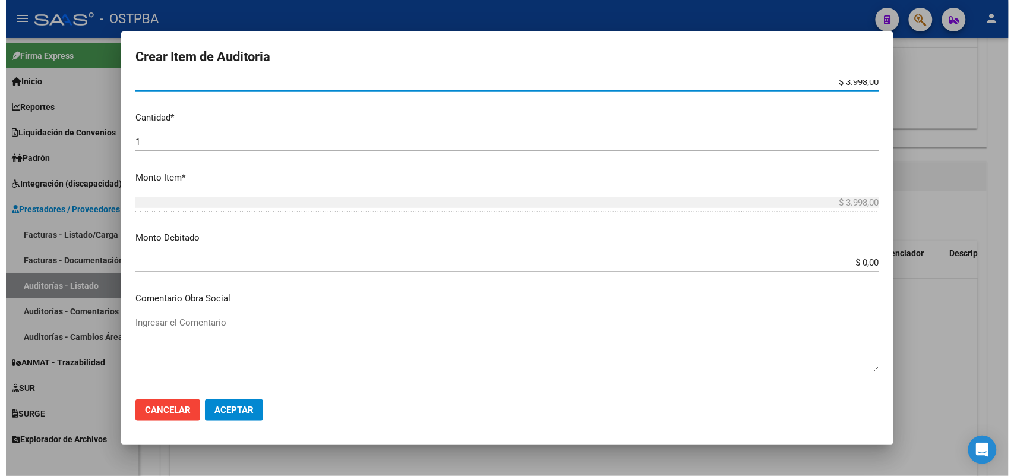
scroll to position [759, 0]
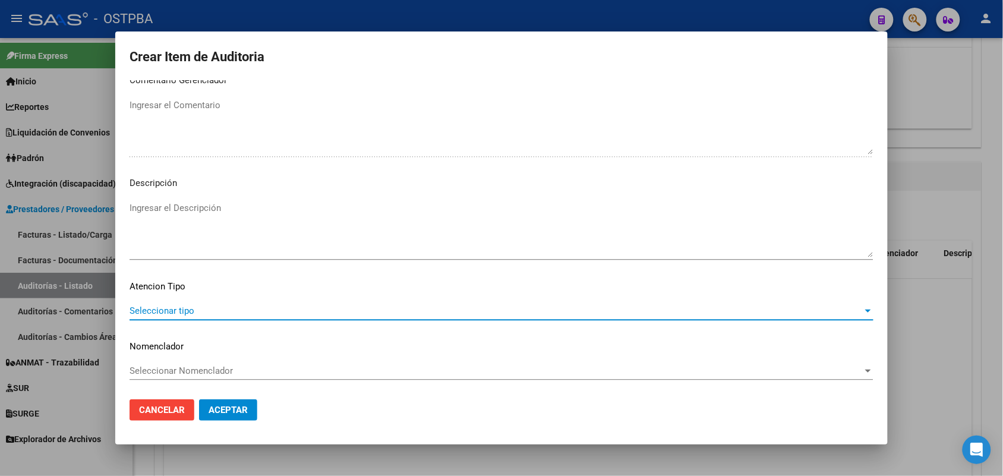
click at [182, 310] on span "Seleccionar tipo" at bounding box center [496, 310] width 733 height 11
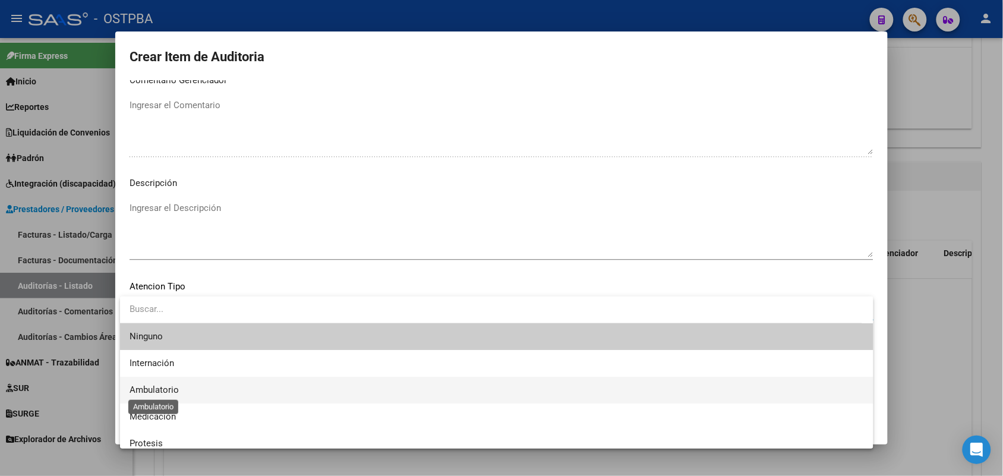
click at [172, 389] on span "Ambulatorio" at bounding box center [154, 389] width 49 height 11
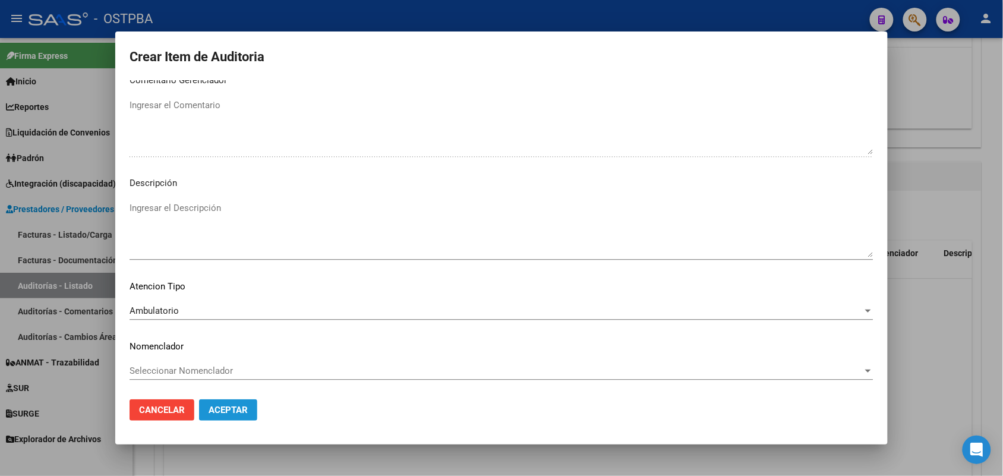
click at [236, 408] on span "Aceptar" at bounding box center [228, 410] width 39 height 11
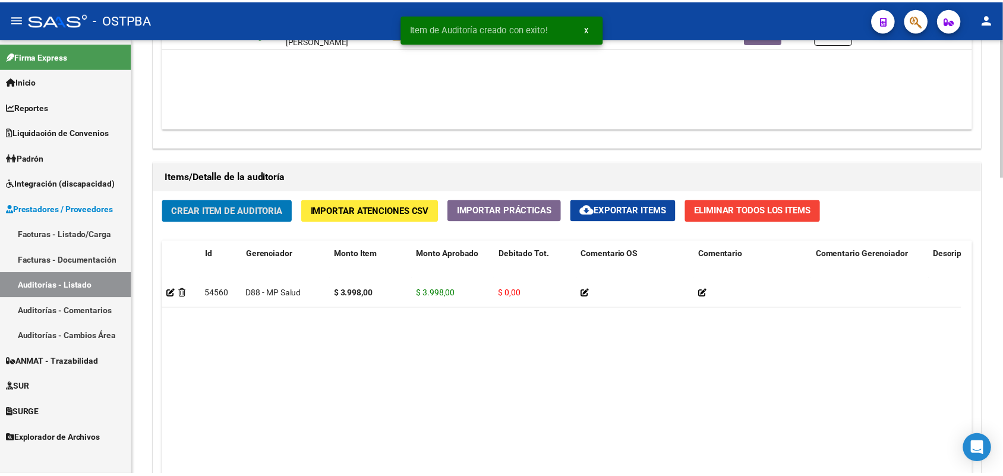
scroll to position [743, 0]
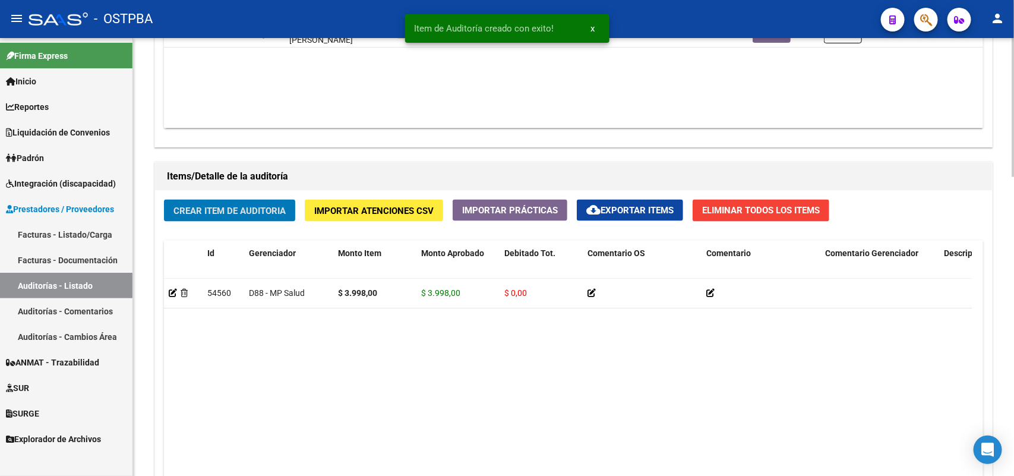
click at [230, 201] on button "Crear Item de Auditoria" at bounding box center [229, 211] width 131 height 22
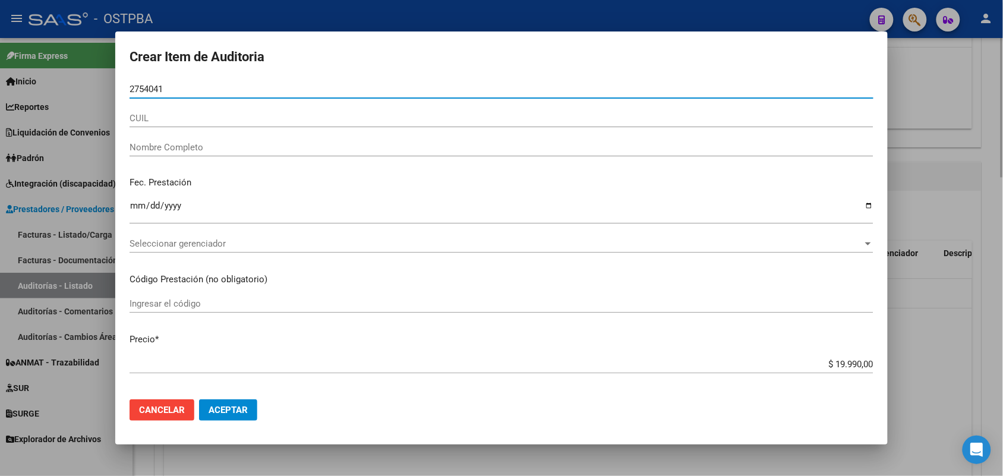
type input "27540411"
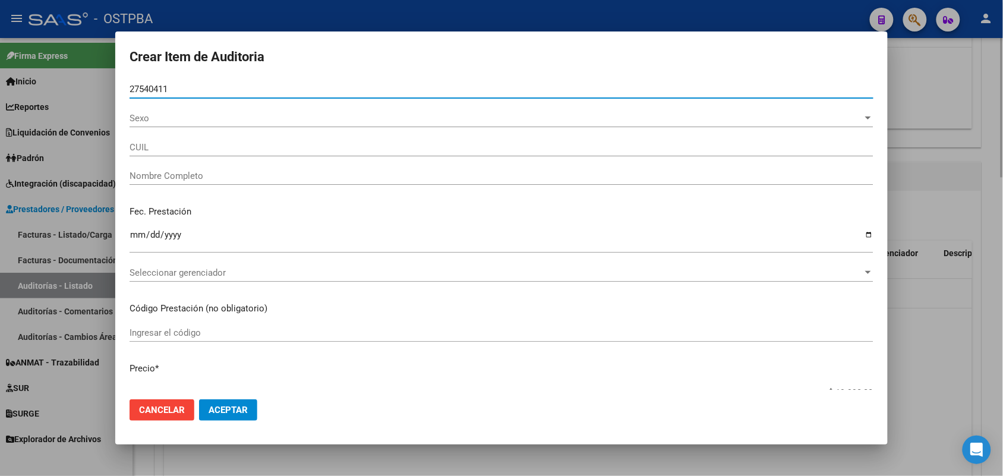
type input "20275404110"
type input "[PERSON_NAME]"
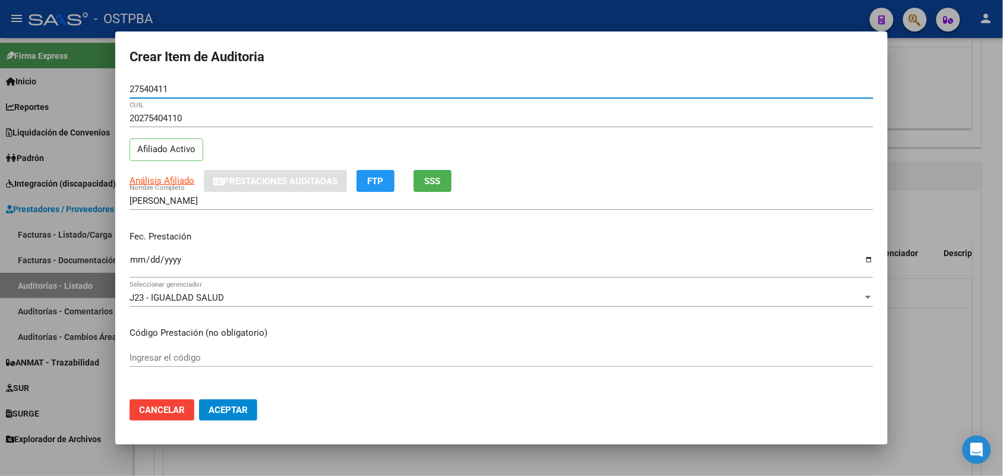
type input "27540411"
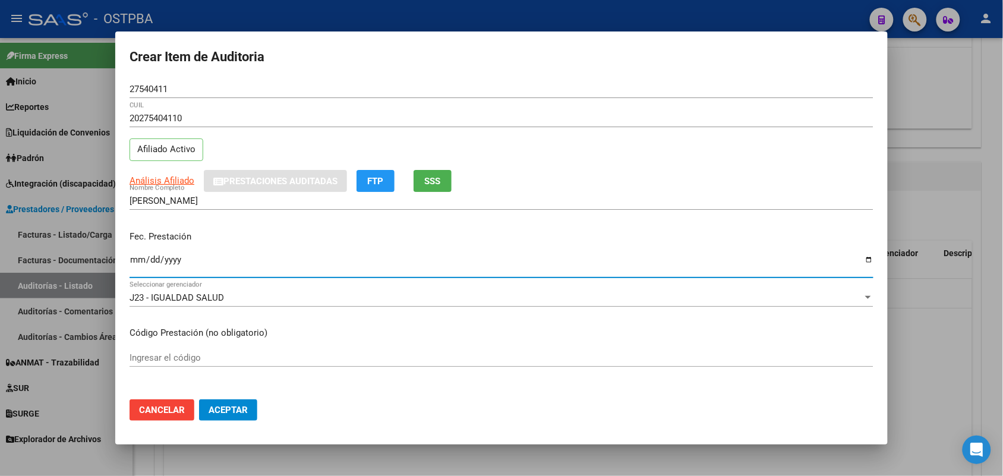
click at [140, 262] on input "Ingresar la fecha" at bounding box center [502, 264] width 744 height 19
type input "[DATE]"
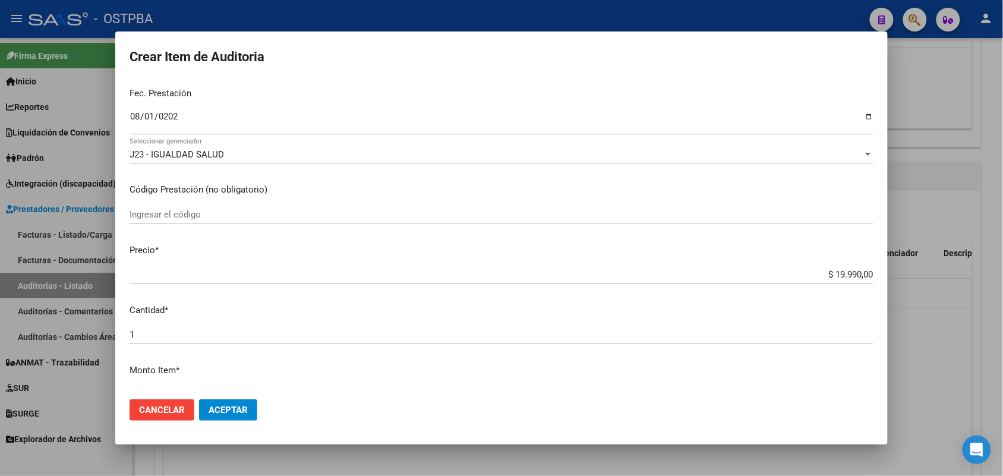
scroll to position [149, 0]
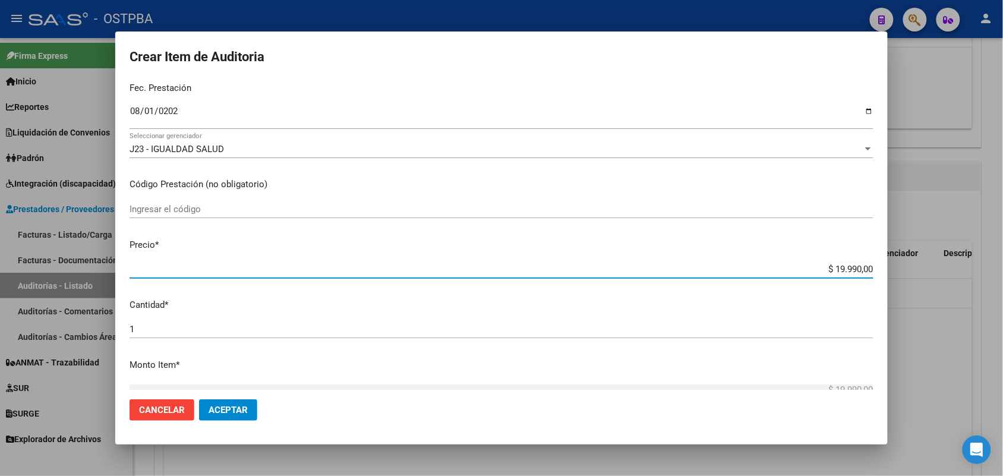
drag, startPoint x: 810, startPoint y: 265, endPoint x: 904, endPoint y: 261, distance: 94.5
click at [904, 261] on div "Crear Item de Auditoria 27540411 Nro Documento 20275404110 CUIL Afiliado Activo…" at bounding box center [501, 238] width 1003 height 476
type input "$ 0,03"
type input "$ 0,39"
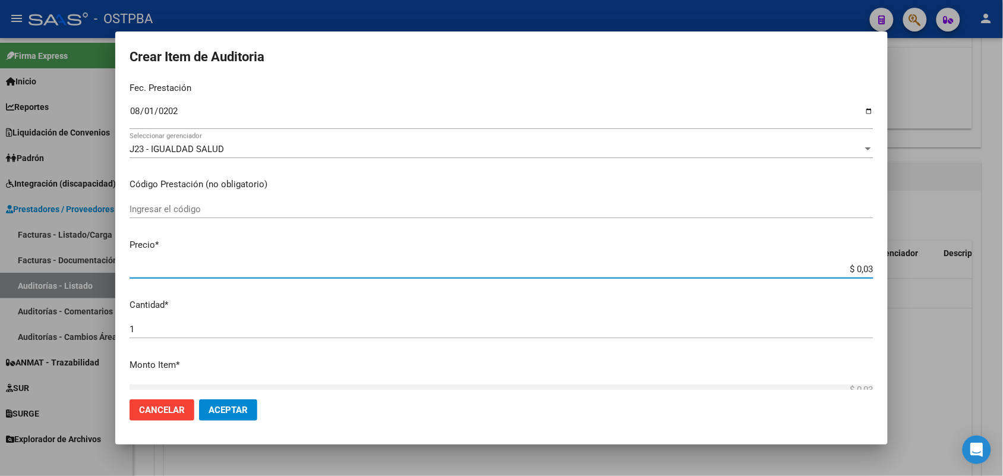
type input "$ 0,39"
type input "$ 3,99"
type input "$ 39,98"
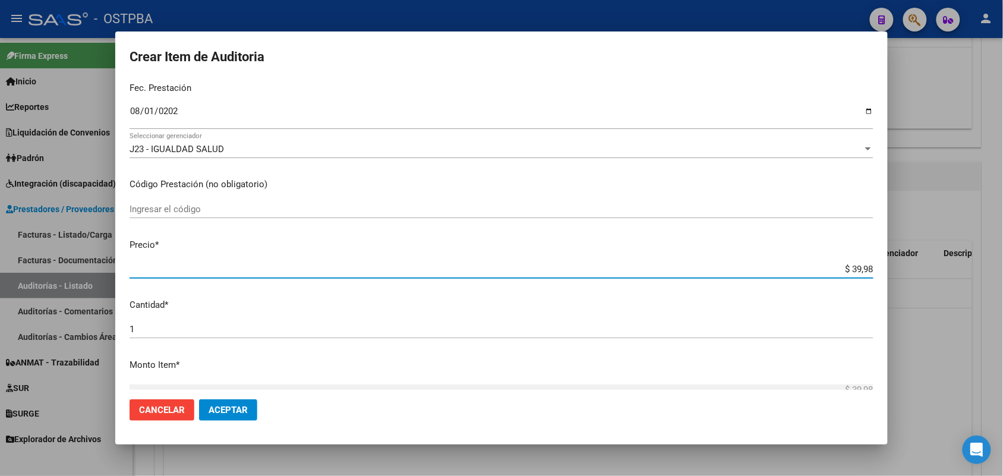
type input "$ 399,80"
type input "$ 3.998,00"
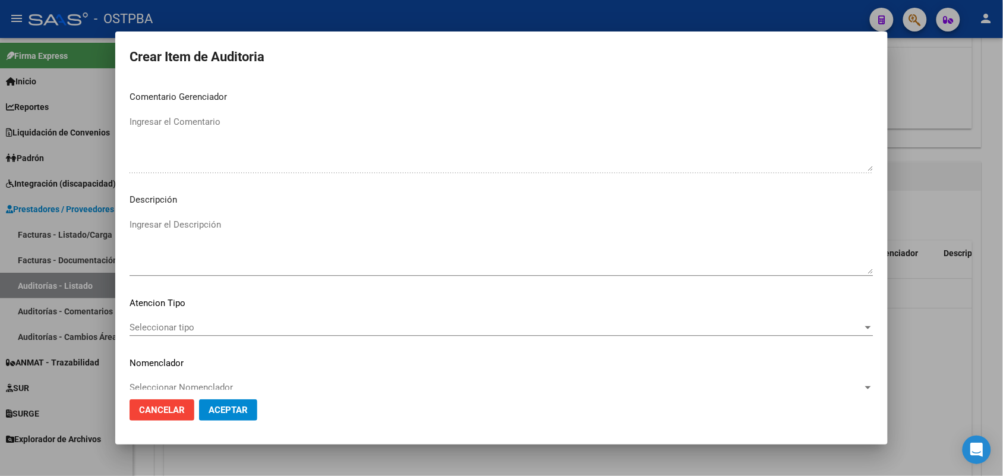
scroll to position [759, 0]
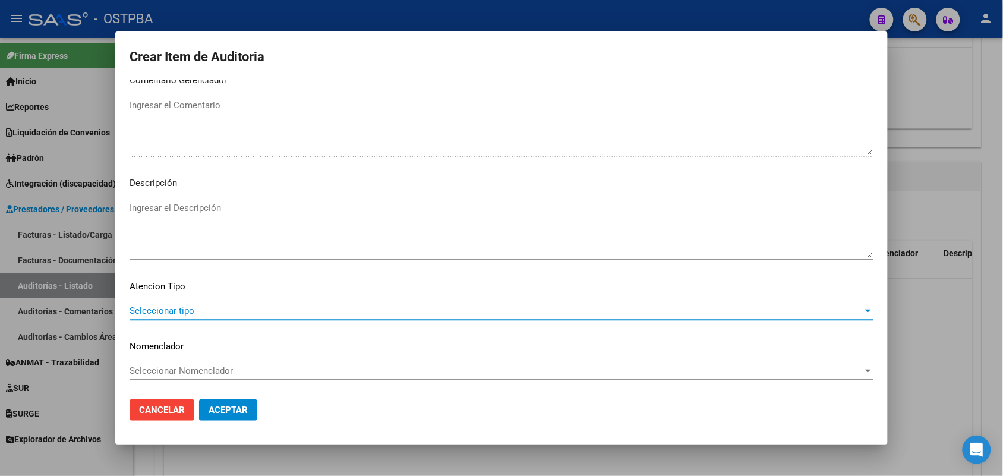
click at [165, 305] on span "Seleccionar tipo" at bounding box center [496, 310] width 733 height 11
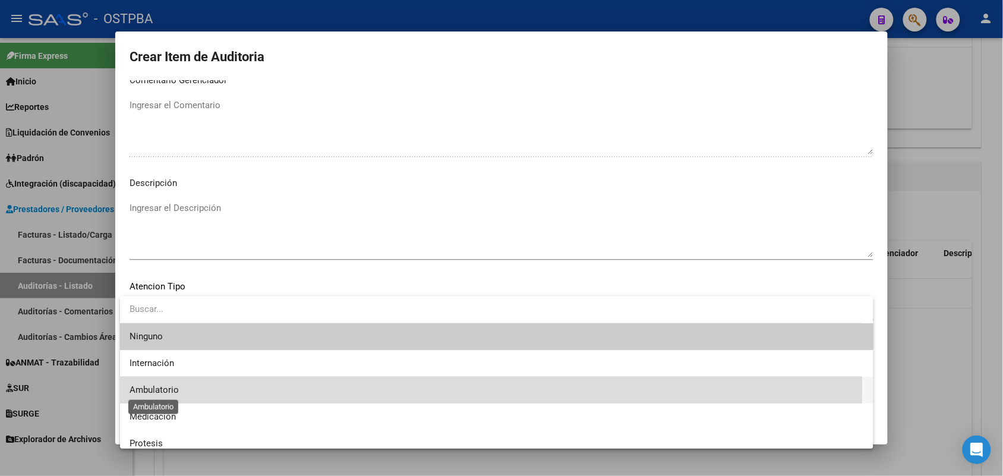
click at [168, 388] on span "Ambulatorio" at bounding box center [154, 389] width 49 height 11
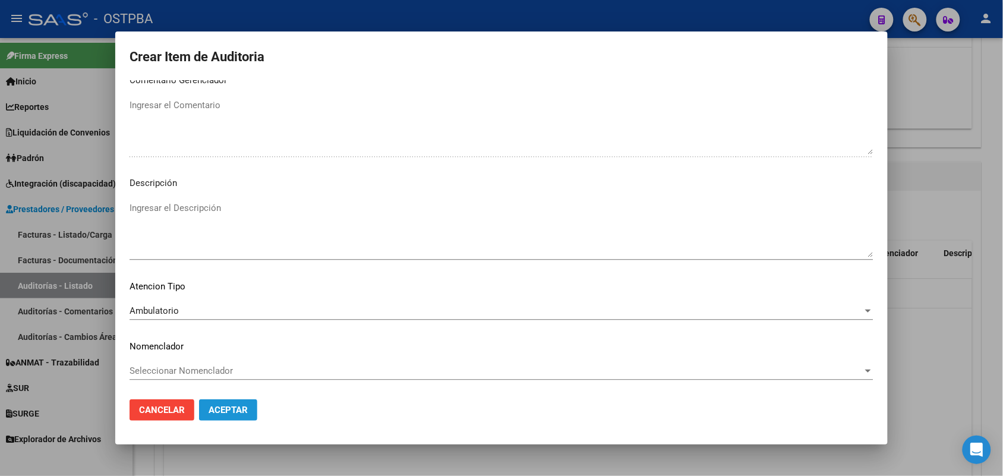
click at [252, 411] on button "Aceptar" at bounding box center [228, 409] width 58 height 21
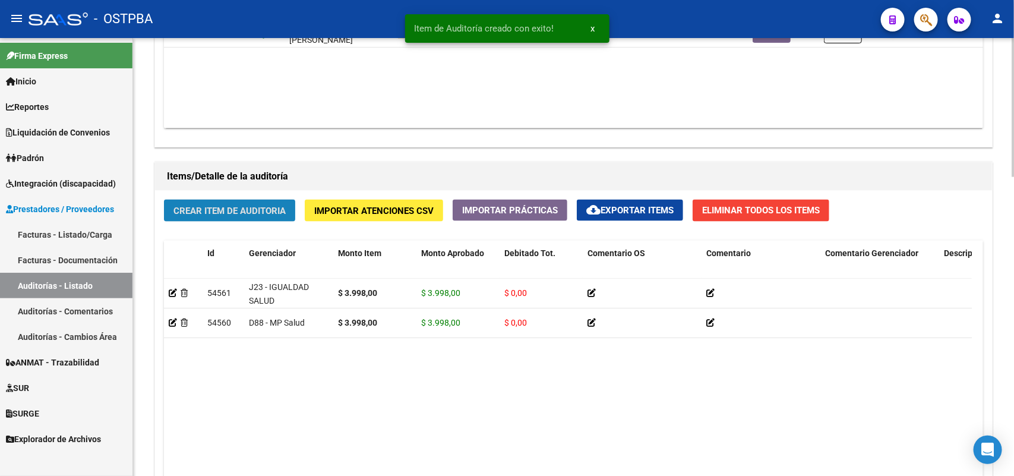
click at [269, 210] on span "Crear Item de Auditoria" at bounding box center [229, 211] width 112 height 11
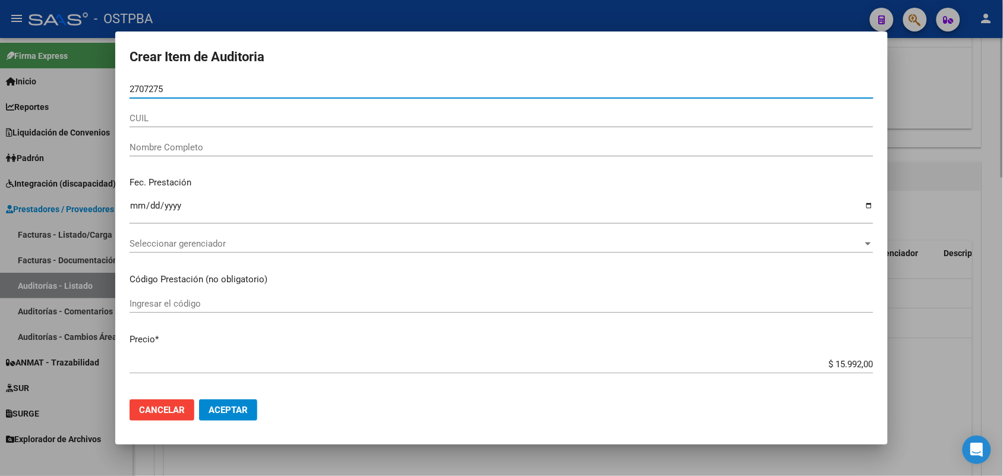
type input "27072755"
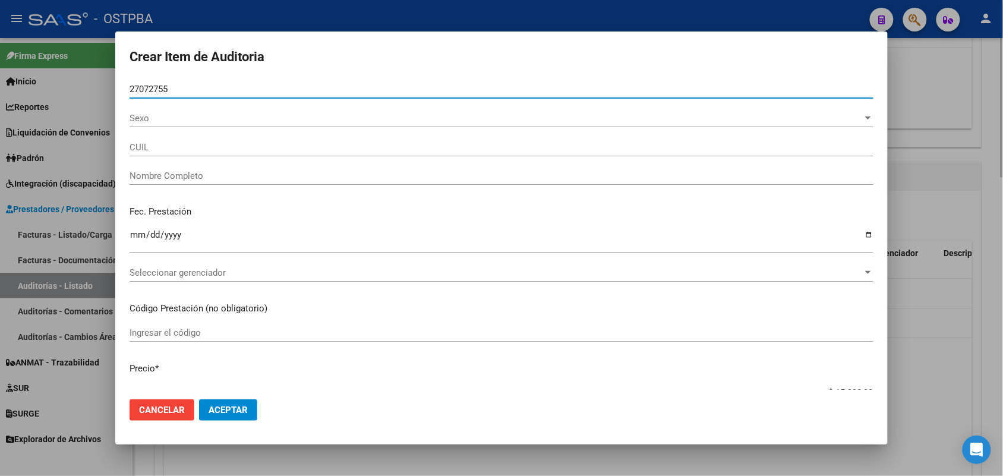
type input "27270727552"
type input "[PERSON_NAME]"
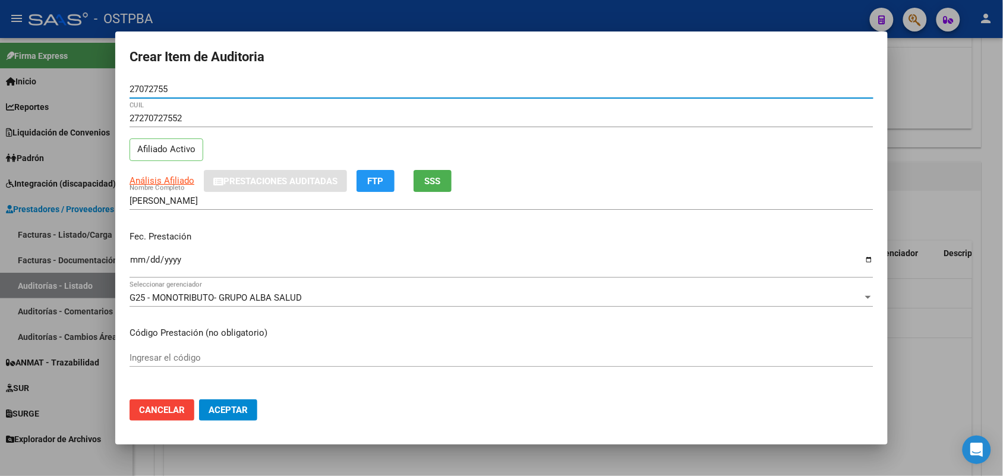
type input "27072755"
click at [134, 264] on input "Ingresar la fecha" at bounding box center [502, 264] width 744 height 19
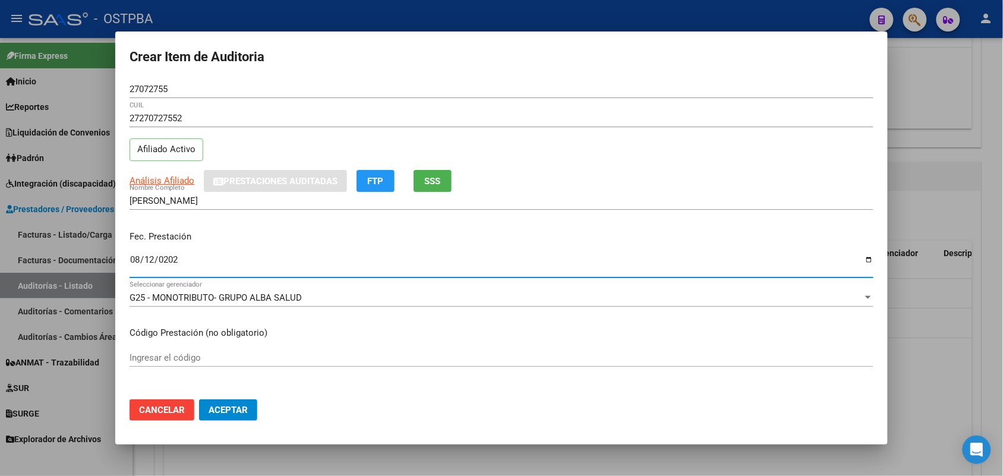
type input "[DATE]"
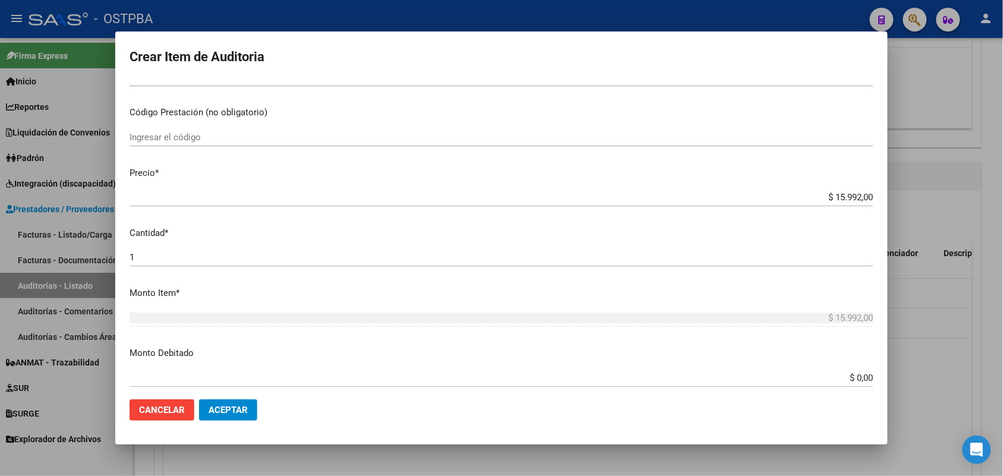
scroll to position [223, 0]
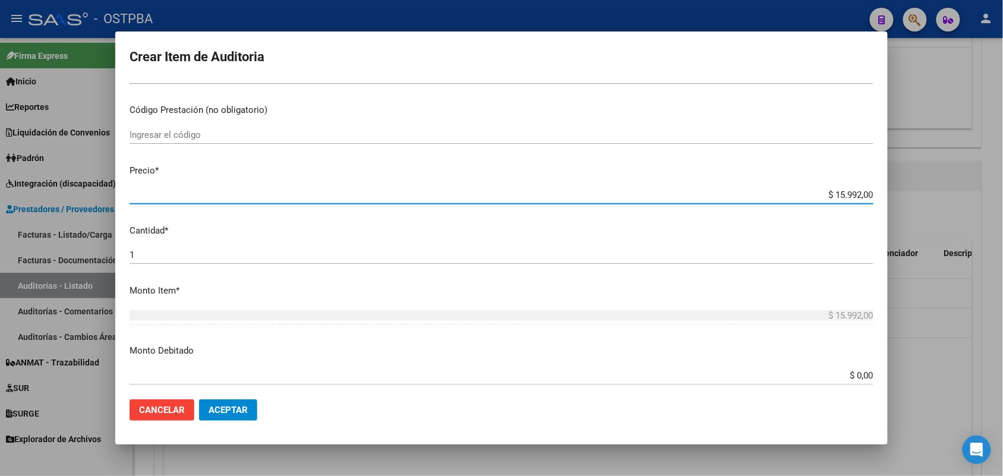
drag, startPoint x: 801, startPoint y: 196, endPoint x: 946, endPoint y: 199, distance: 145.6
click at [946, 199] on div "Crear Item de Auditoria 27072755 Nro Documento 27270727552 CUIL Afiliado Activo…" at bounding box center [501, 238] width 1003 height 476
type input "$ 0,03"
type input "$ 0,39"
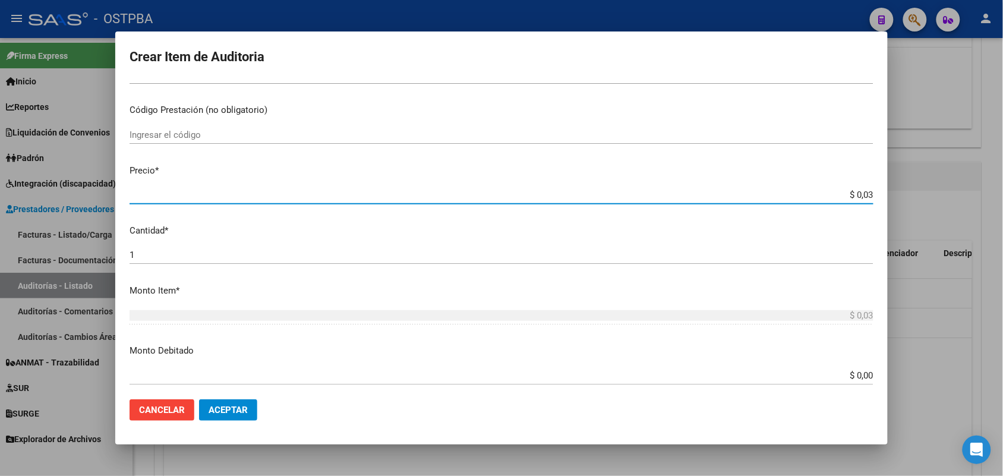
type input "$ 0,39"
type input "$ 3,99"
type input "$ 39,98"
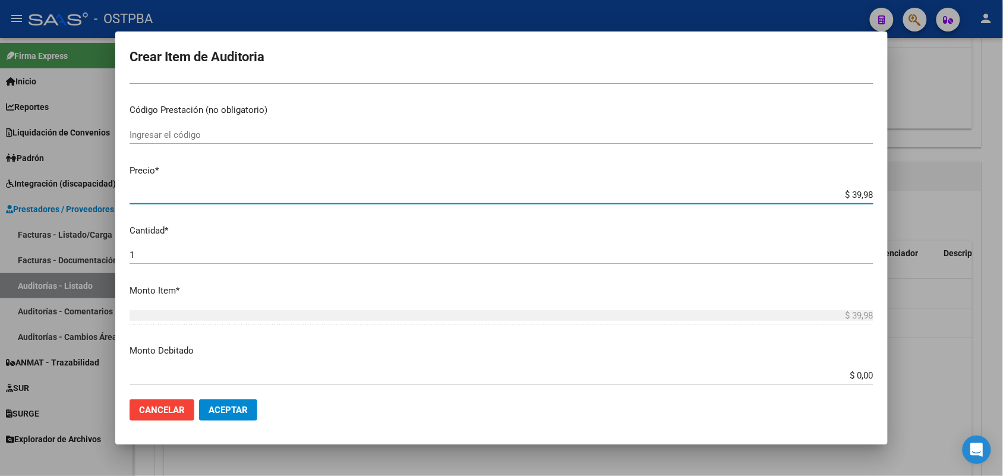
type input "$ 399,80"
type input "$ 3.998,00"
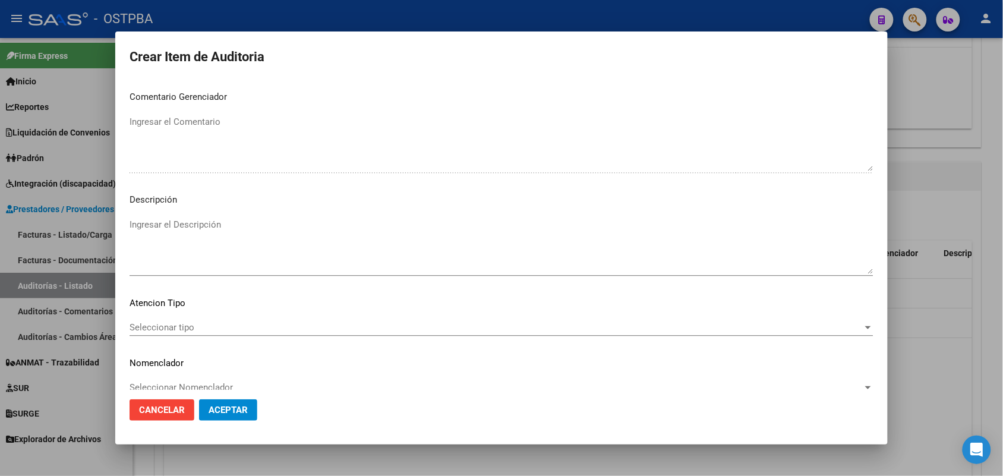
scroll to position [759, 0]
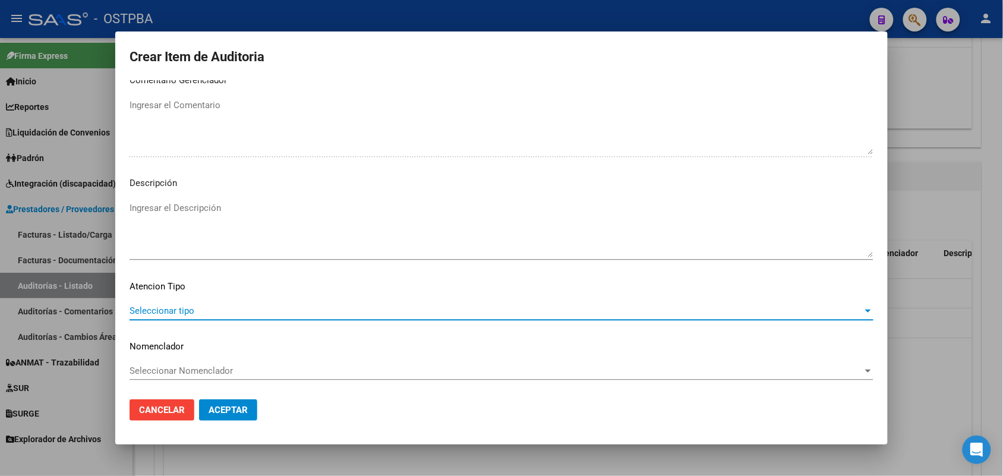
click at [184, 310] on span "Seleccionar tipo" at bounding box center [496, 310] width 733 height 11
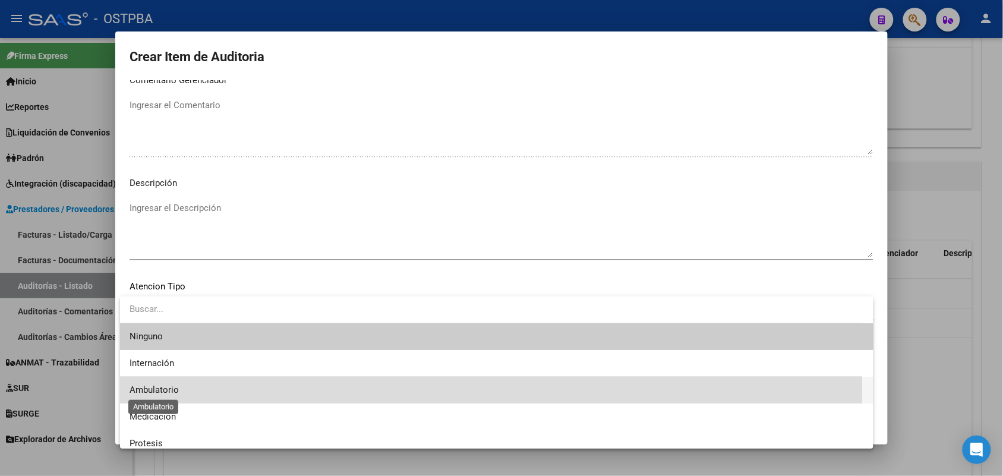
click at [170, 386] on span "Ambulatorio" at bounding box center [154, 389] width 49 height 11
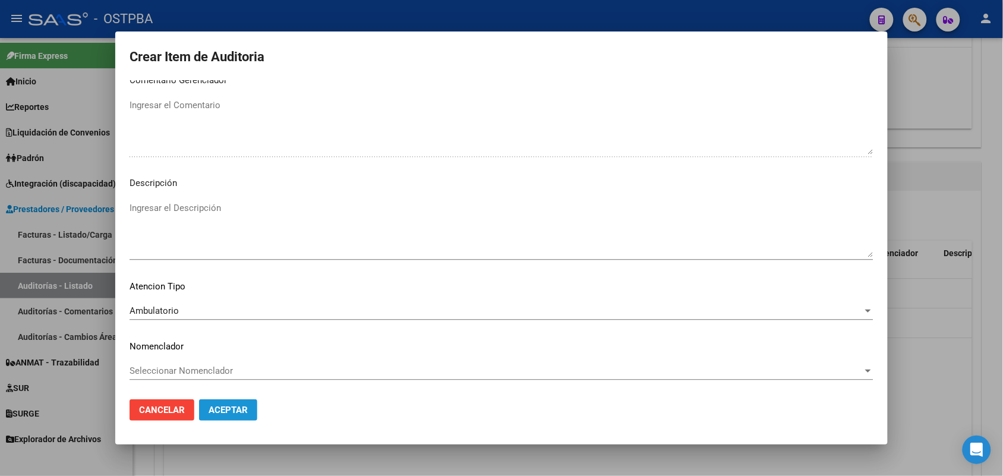
click at [219, 406] on span "Aceptar" at bounding box center [228, 410] width 39 height 11
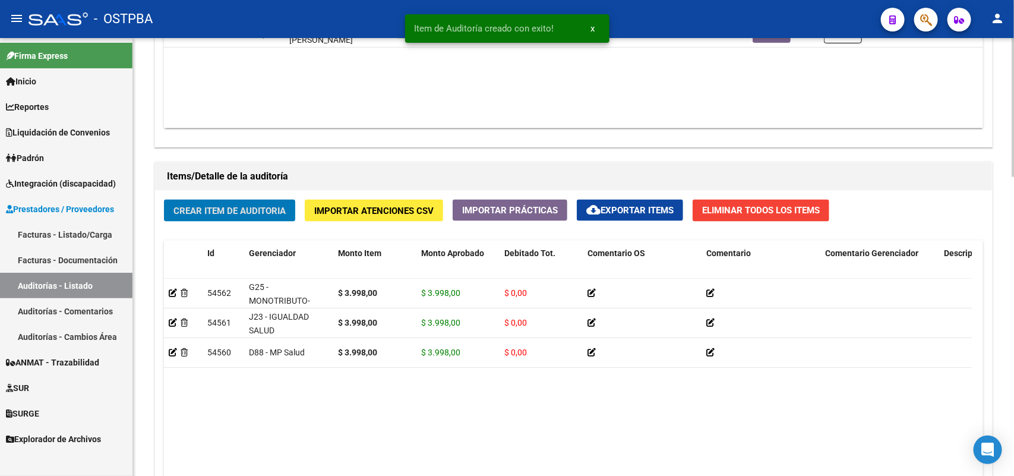
click at [229, 209] on span "Crear Item de Auditoria" at bounding box center [229, 211] width 112 height 11
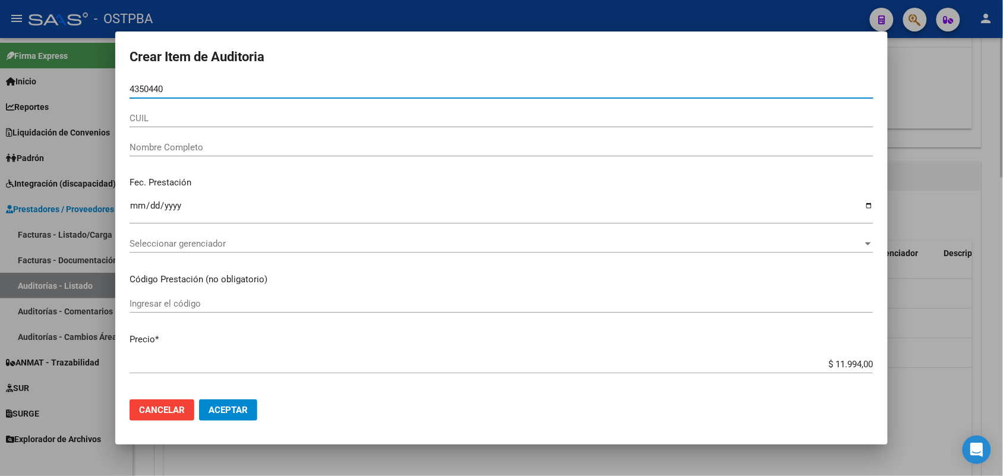
type input "43504401"
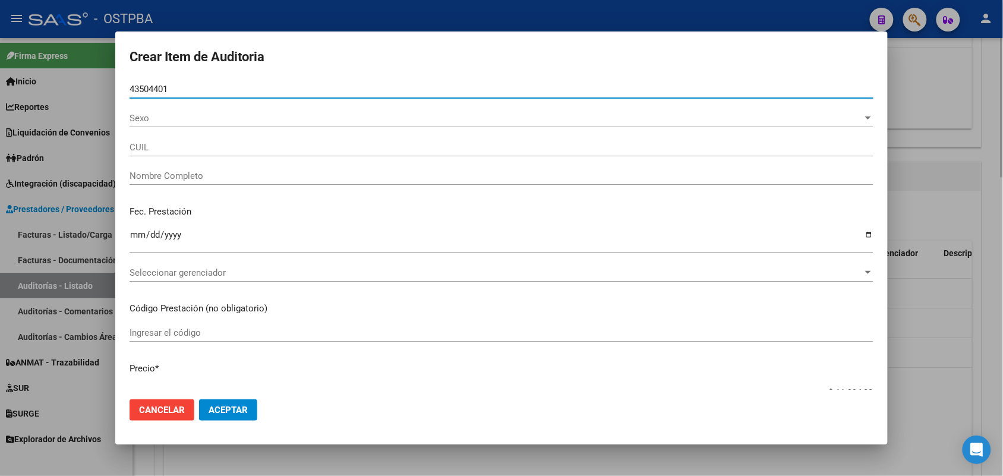
type input "20435044019"
type input "[DEMOGRAPHIC_DATA][PERSON_NAME] [PERSON_NAME] -"
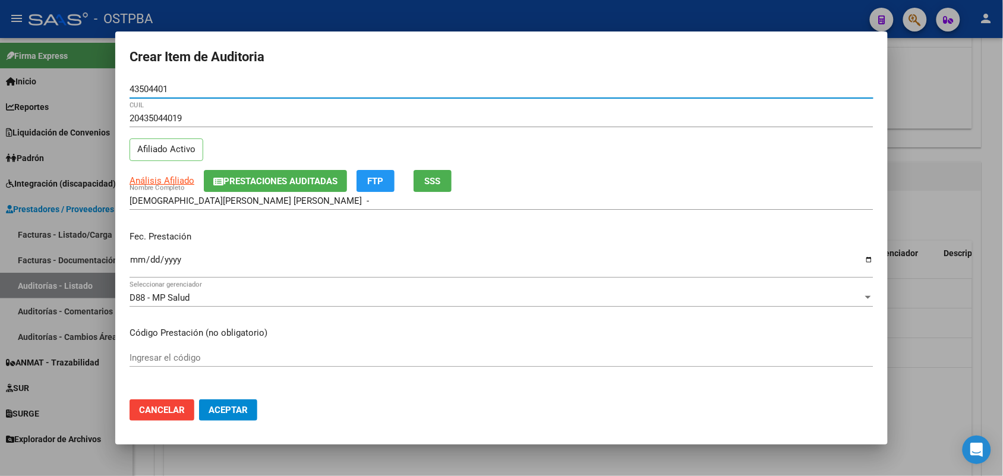
type input "43504401"
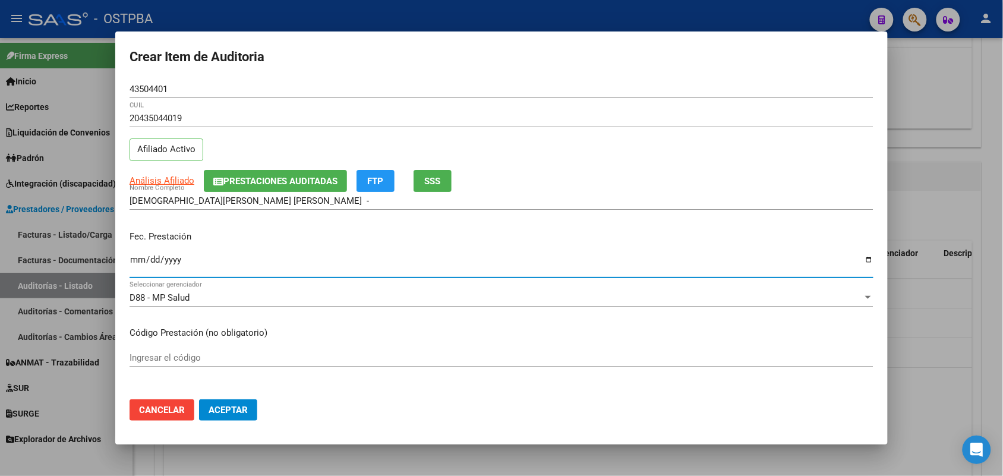
click at [140, 265] on input "Ingresar la fecha" at bounding box center [502, 264] width 744 height 19
type input "[DATE]"
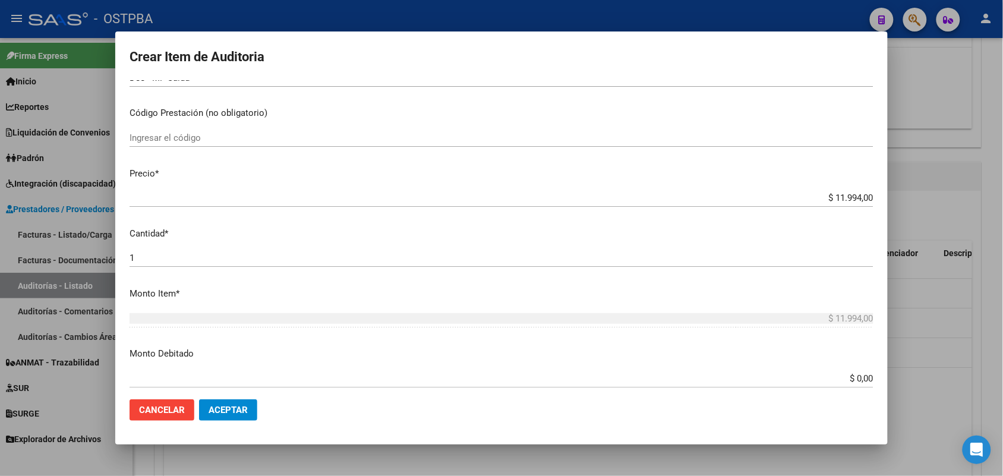
scroll to position [223, 0]
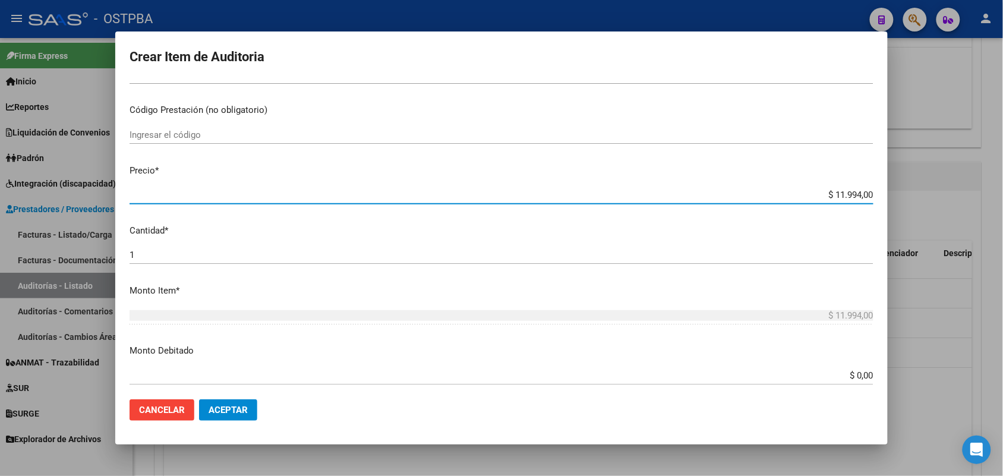
drag, startPoint x: 807, startPoint y: 194, endPoint x: 930, endPoint y: 192, distance: 123.6
click at [930, 192] on div "Crear Item de Auditoria 43504401 Nro Documento 20435044019 CUIL Afiliado Activo…" at bounding box center [501, 238] width 1003 height 476
type input "$ 0,03"
type input "$ 0,39"
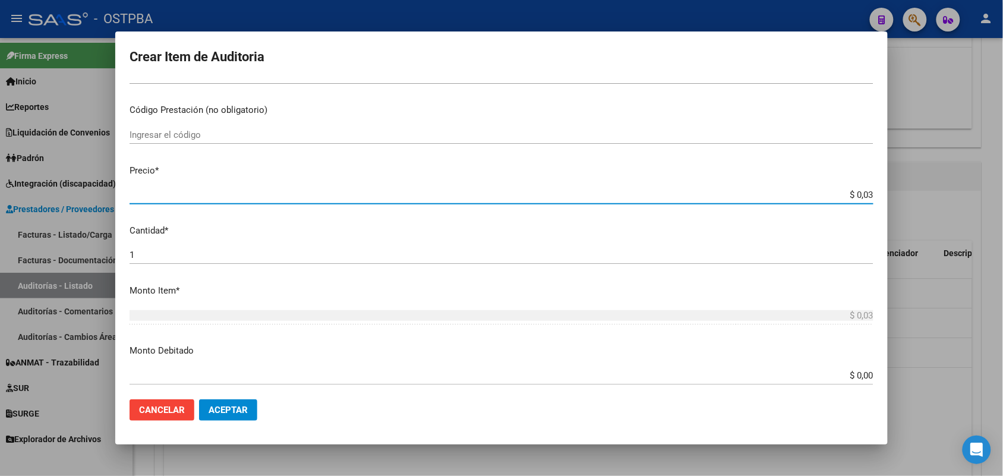
type input "$ 0,39"
type input "$ 3,99"
type input "$ 39,98"
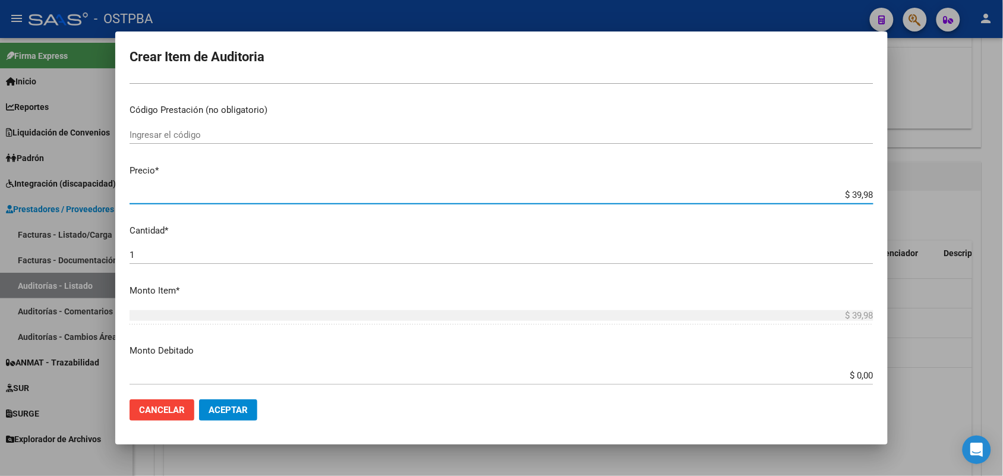
type input "$ 399,80"
type input "$ 3.998,00"
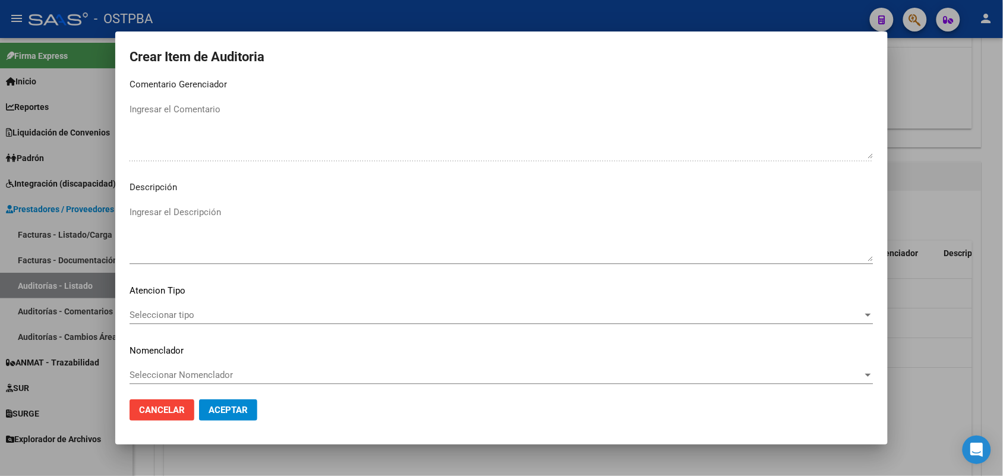
scroll to position [759, 0]
click at [153, 309] on span "Seleccionar tipo" at bounding box center [496, 310] width 733 height 11
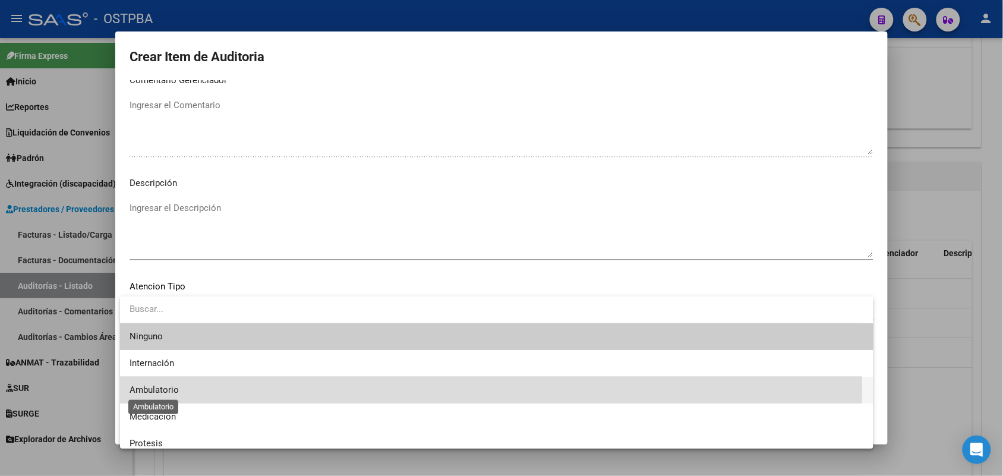
click at [172, 387] on span "Ambulatorio" at bounding box center [154, 389] width 49 height 11
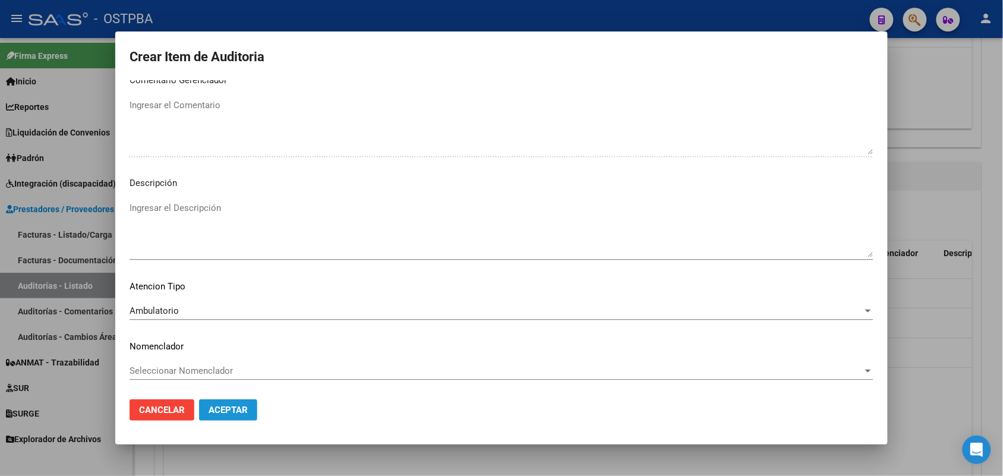
click at [210, 405] on span "Aceptar" at bounding box center [228, 410] width 39 height 11
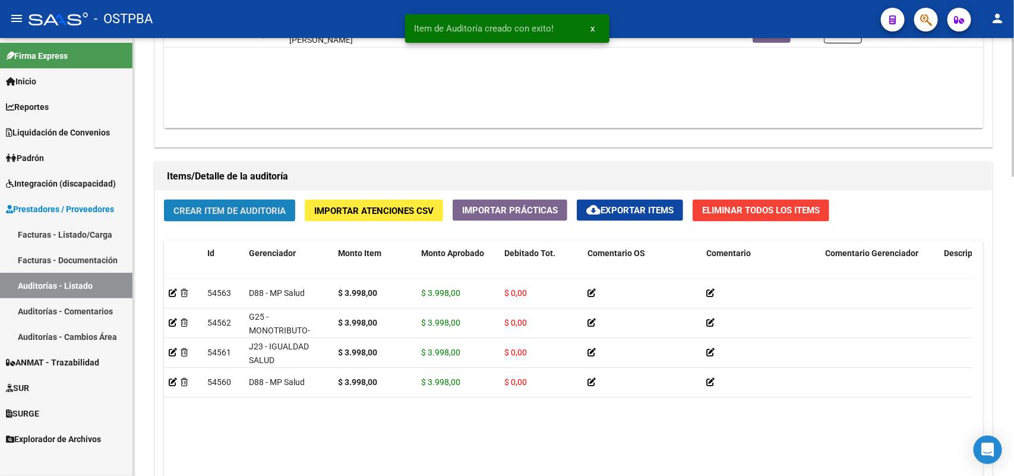
click at [236, 201] on button "Crear Item de Auditoria" at bounding box center [229, 211] width 131 height 22
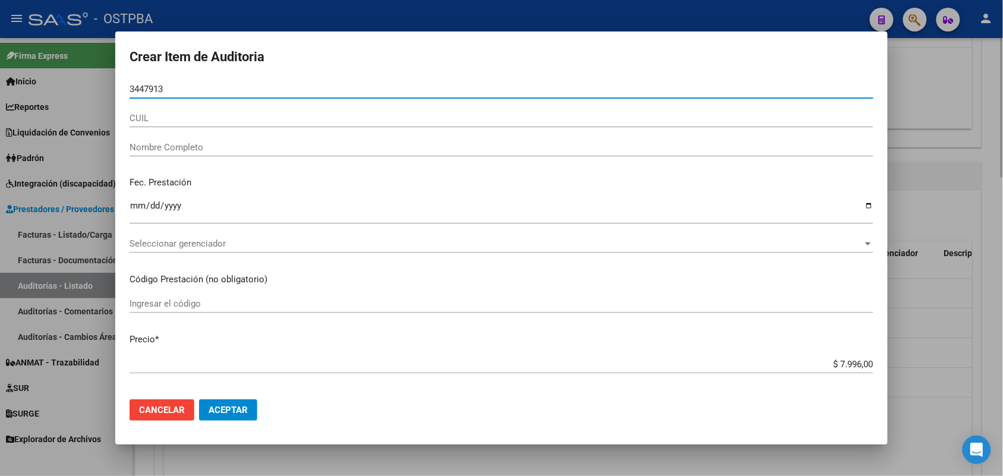
type input "34479139"
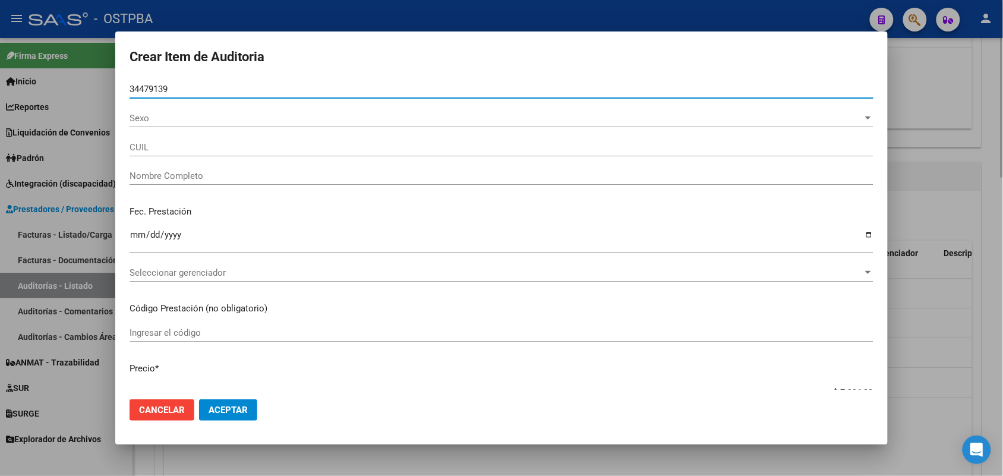
type input "20344791393"
type input "[PERSON_NAME] [PERSON_NAME]"
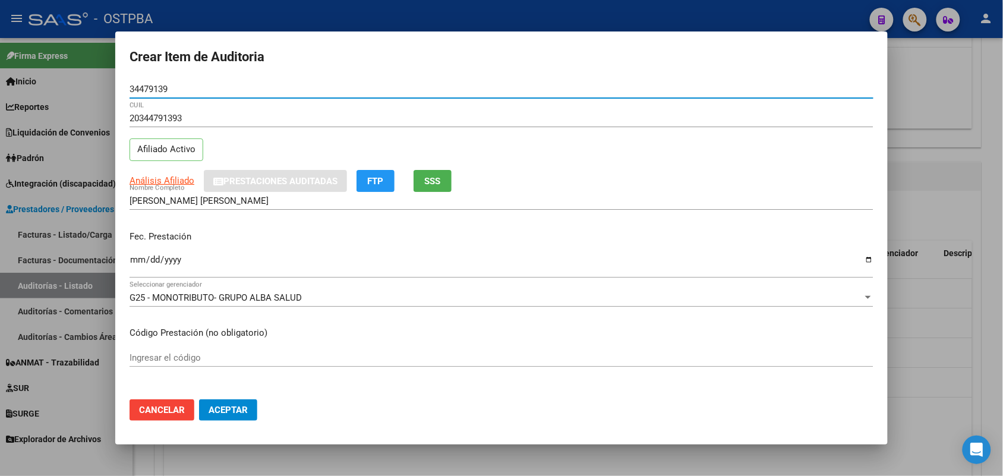
type input "34479139"
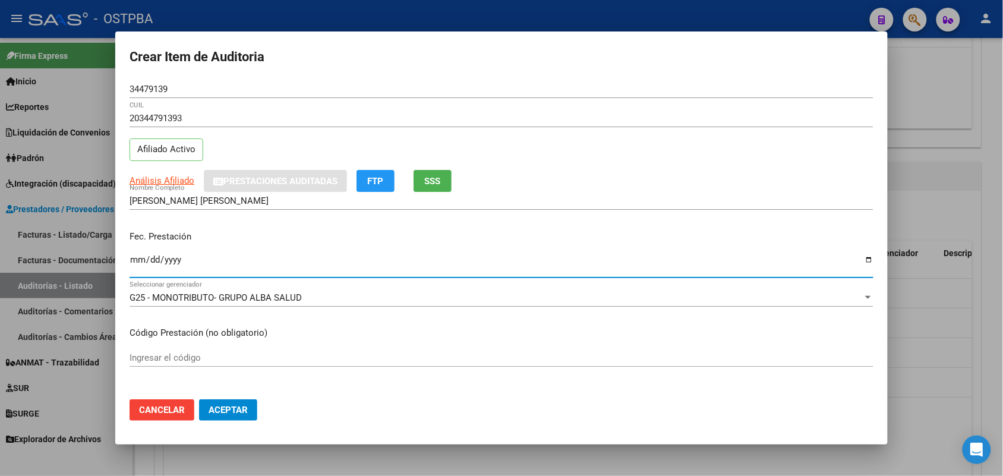
click at [137, 263] on input "Ingresar la fecha" at bounding box center [502, 264] width 744 height 19
type input "[DATE]"
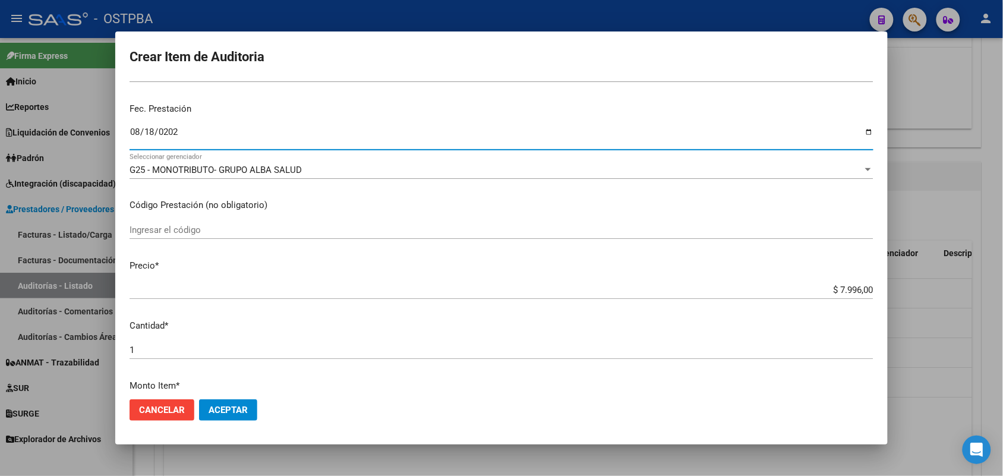
scroll to position [149, 0]
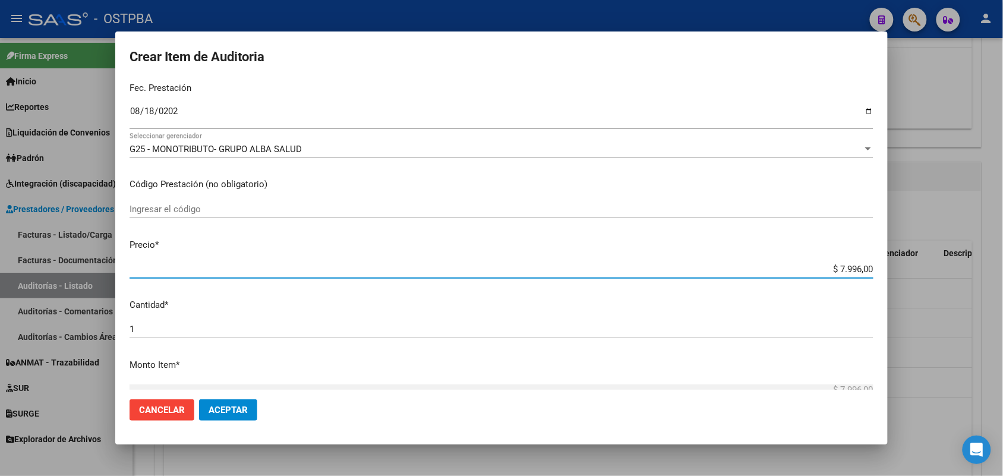
drag, startPoint x: 813, startPoint y: 265, endPoint x: 925, endPoint y: 270, distance: 112.4
click at [925, 270] on div "Crear Item de Auditoria 34479139 Nro Documento 20344791393 CUIL Afiliado Activo…" at bounding box center [501, 238] width 1003 height 476
type input "$ 0,03"
type input "$ 0,39"
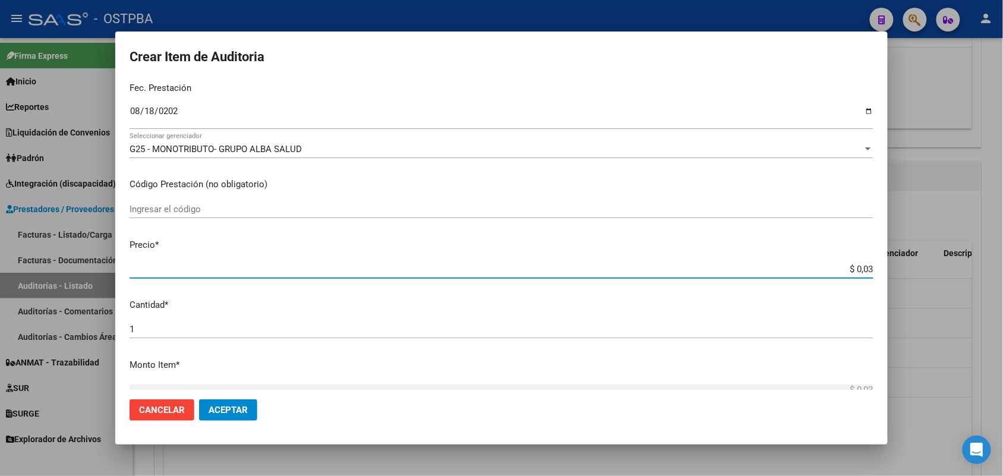
type input "$ 0,39"
type input "$ 3,99"
type input "$ 39,98"
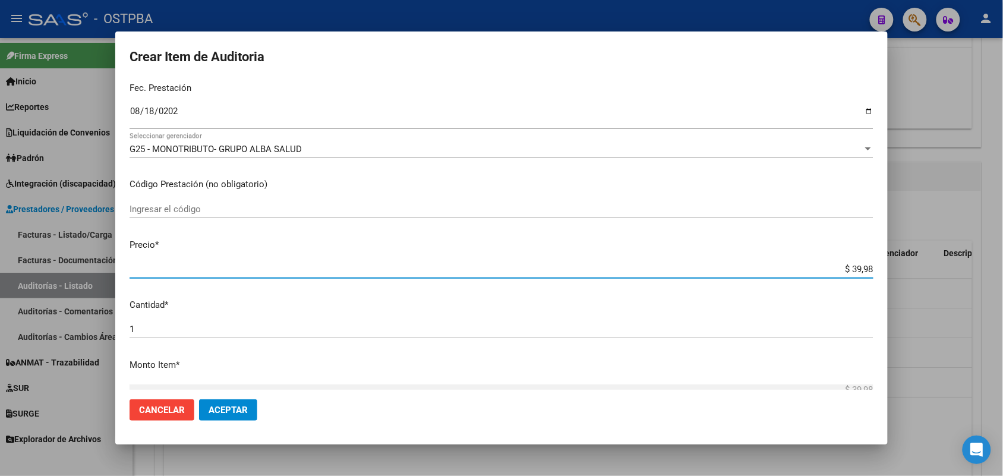
type input "$ 399,80"
type input "$ 3.998,00"
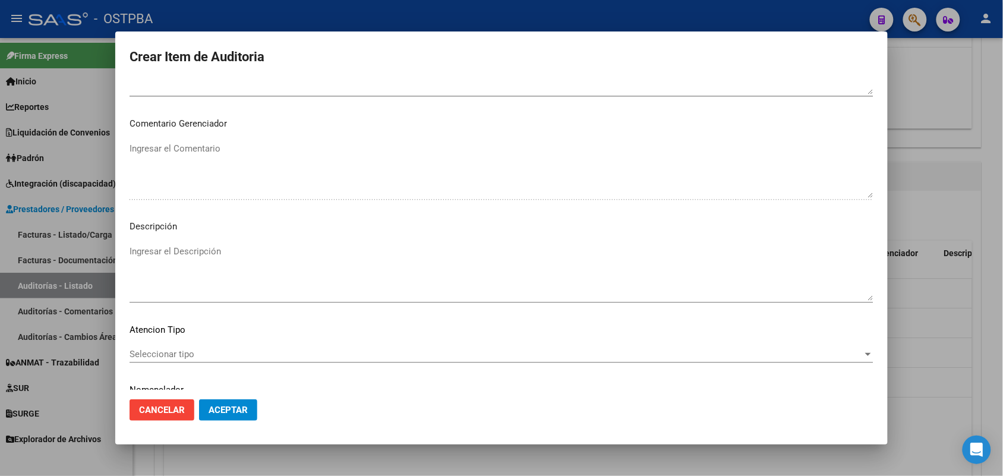
scroll to position [759, 0]
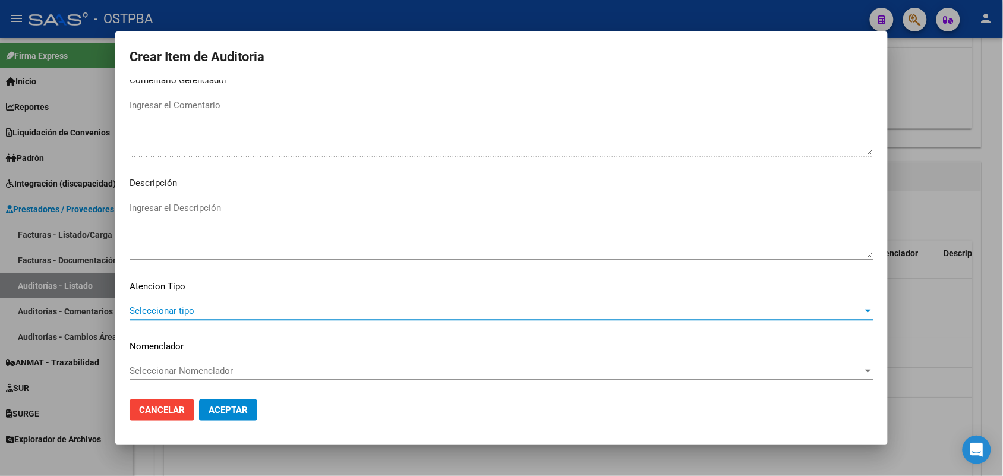
click at [186, 312] on span "Seleccionar tipo" at bounding box center [496, 310] width 733 height 11
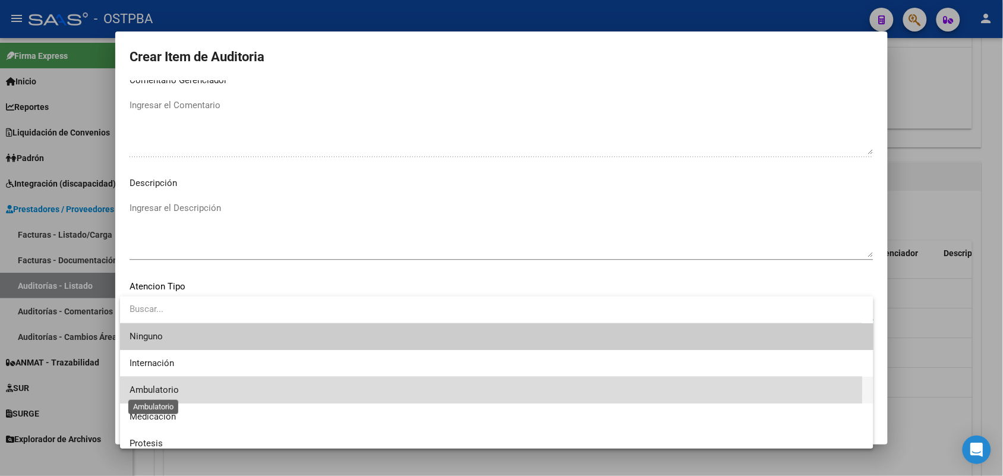
click at [176, 385] on span "Ambulatorio" at bounding box center [154, 389] width 49 height 11
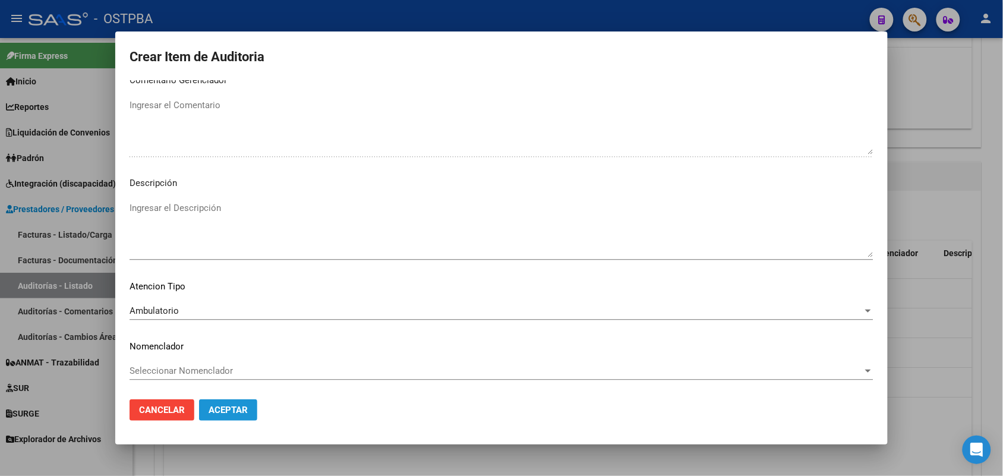
click at [224, 414] on span "Aceptar" at bounding box center [228, 410] width 39 height 11
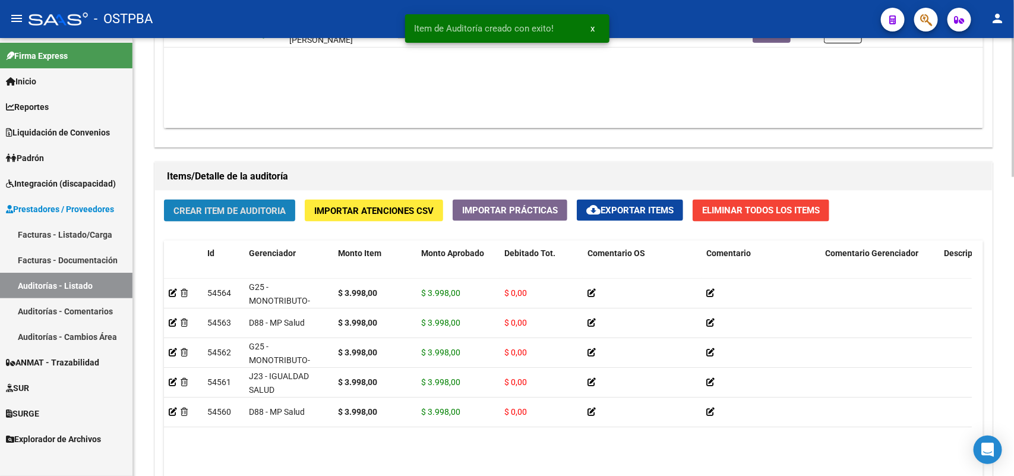
click at [251, 211] on span "Crear Item de Auditoria" at bounding box center [229, 211] width 112 height 11
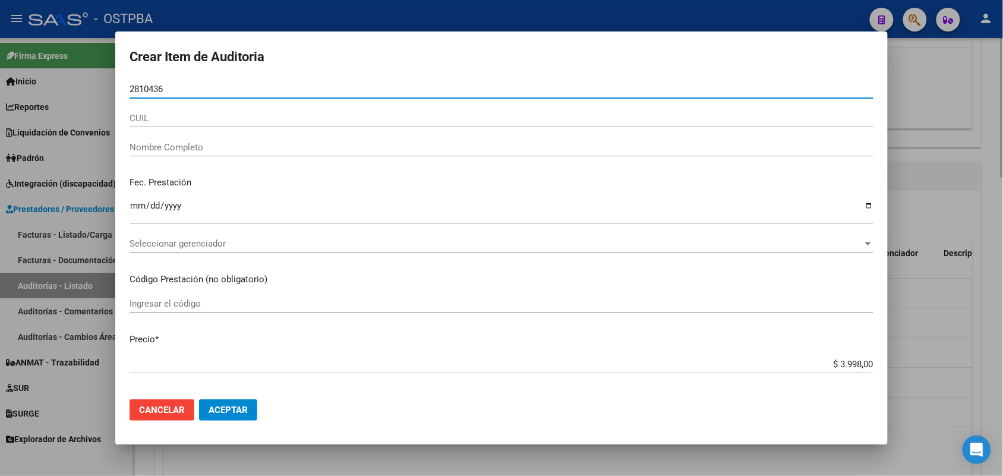
type input "28104361"
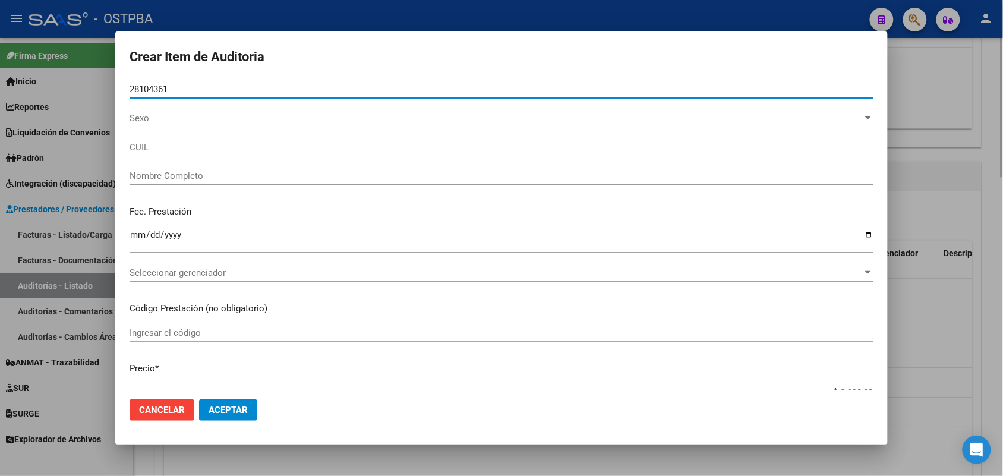
type input "27281043612"
type input "[PERSON_NAME] -"
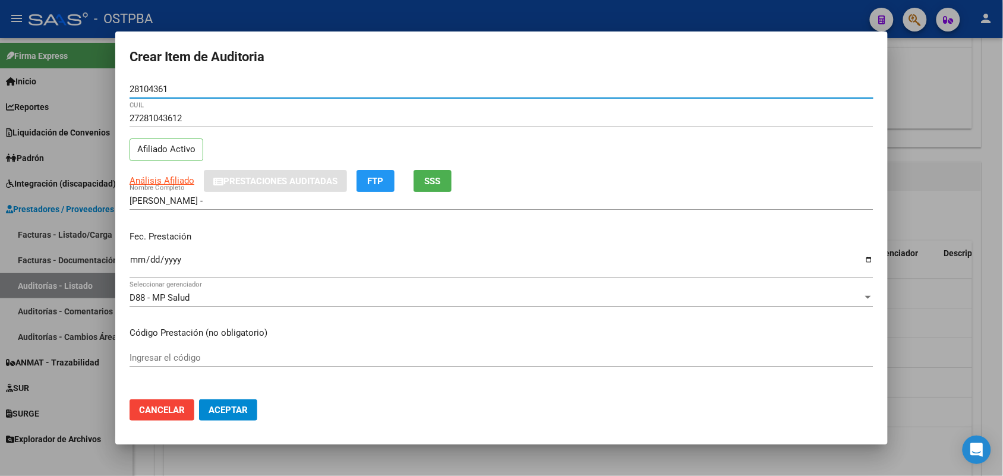
type input "28104361"
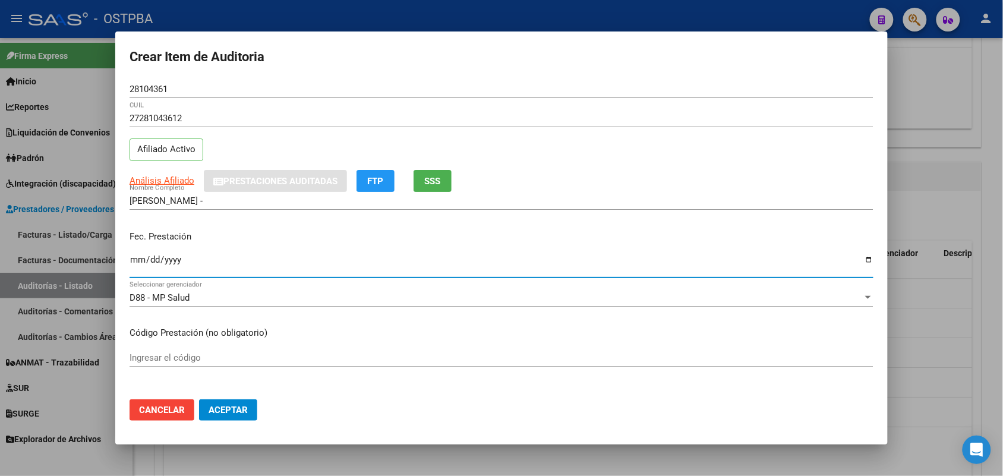
click at [132, 267] on input "Ingresar la fecha" at bounding box center [502, 264] width 744 height 19
type input "[DATE]"
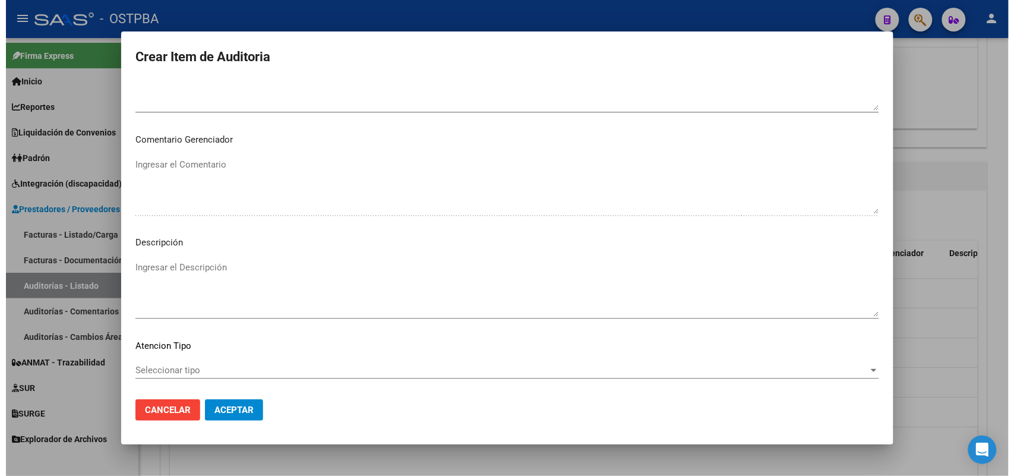
scroll to position [743, 0]
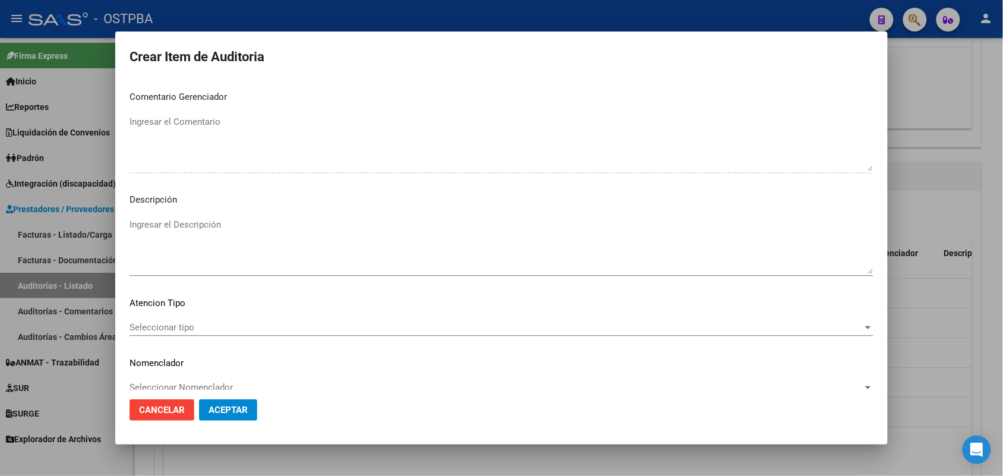
click at [168, 326] on span "Seleccionar tipo" at bounding box center [496, 327] width 733 height 11
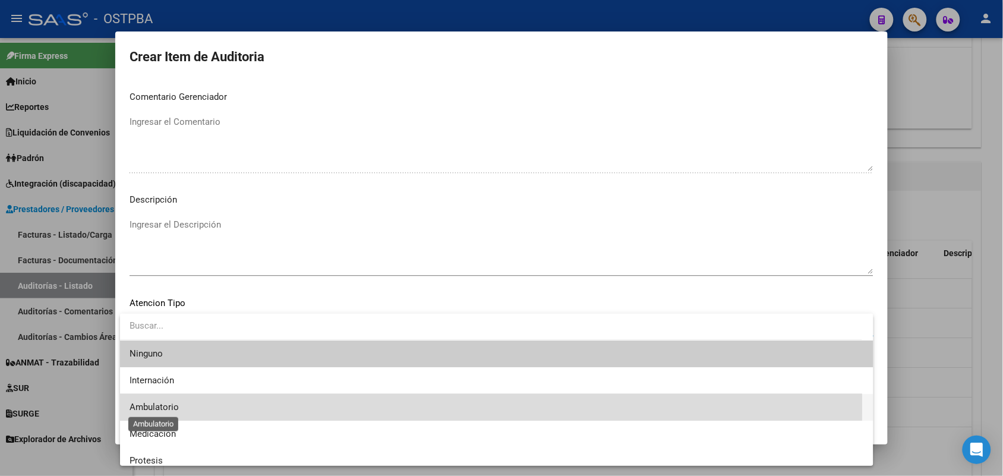
click at [168, 405] on span "Ambulatorio" at bounding box center [154, 407] width 49 height 11
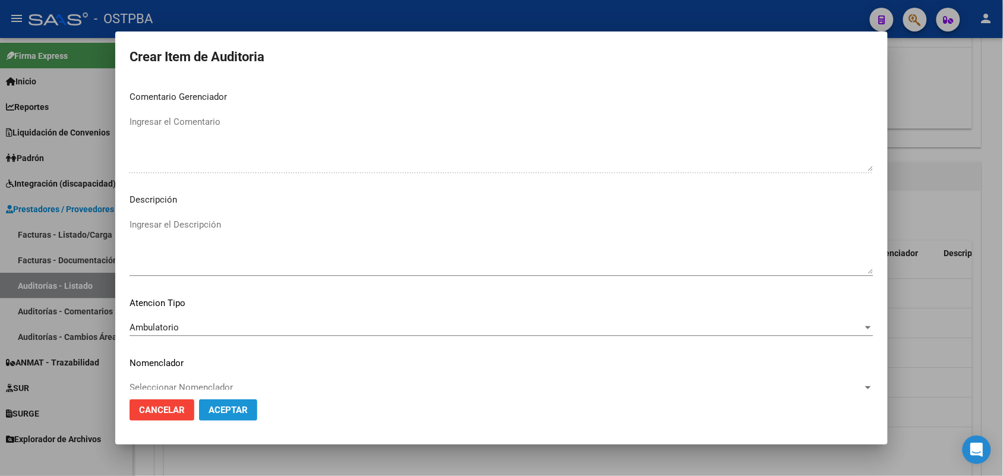
click at [219, 410] on span "Aceptar" at bounding box center [228, 410] width 39 height 11
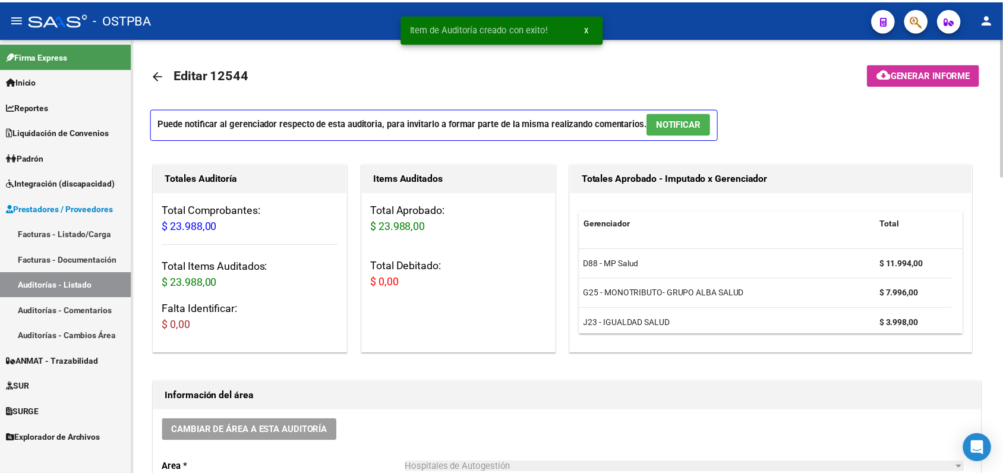
scroll to position [0, 0]
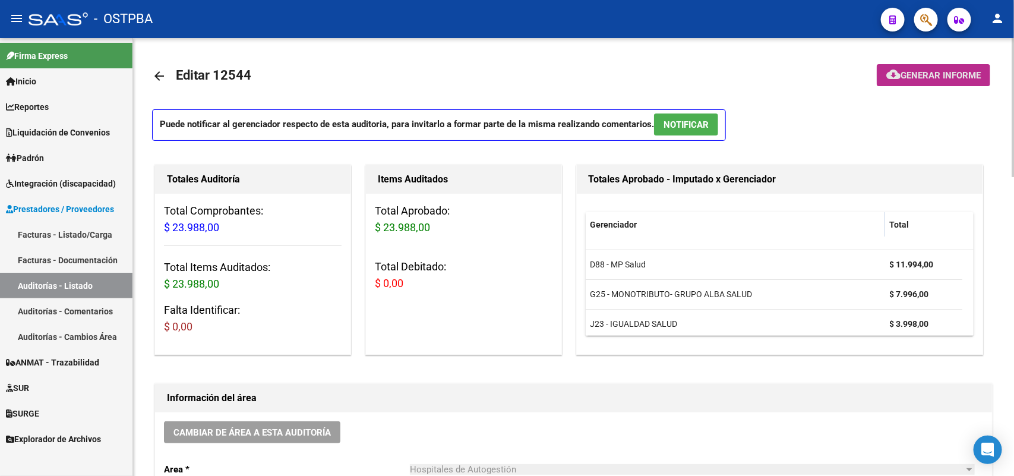
click at [935, 75] on span "Generar informe" at bounding box center [941, 75] width 80 height 11
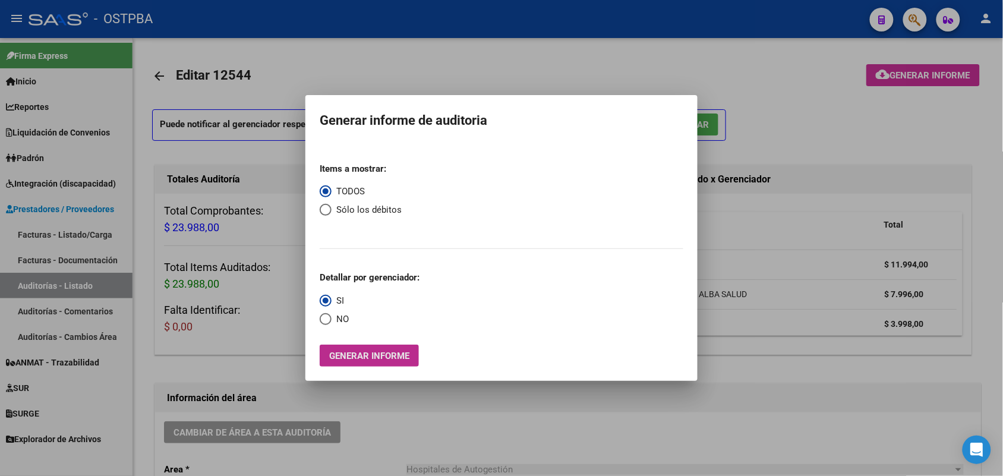
click at [412, 360] on button "Generar informe" at bounding box center [369, 356] width 99 height 22
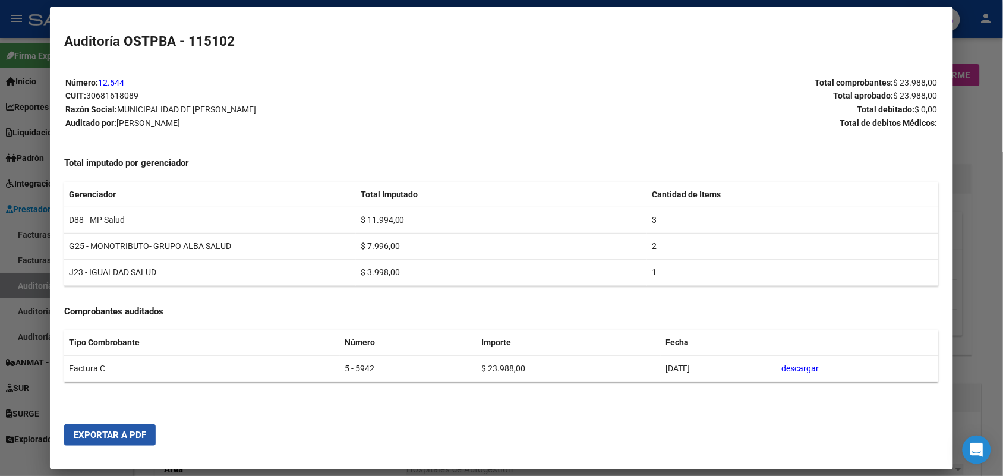
click at [134, 438] on span "Exportar a PDF" at bounding box center [110, 435] width 72 height 11
